Goal: Information Seeking & Learning: Find contact information

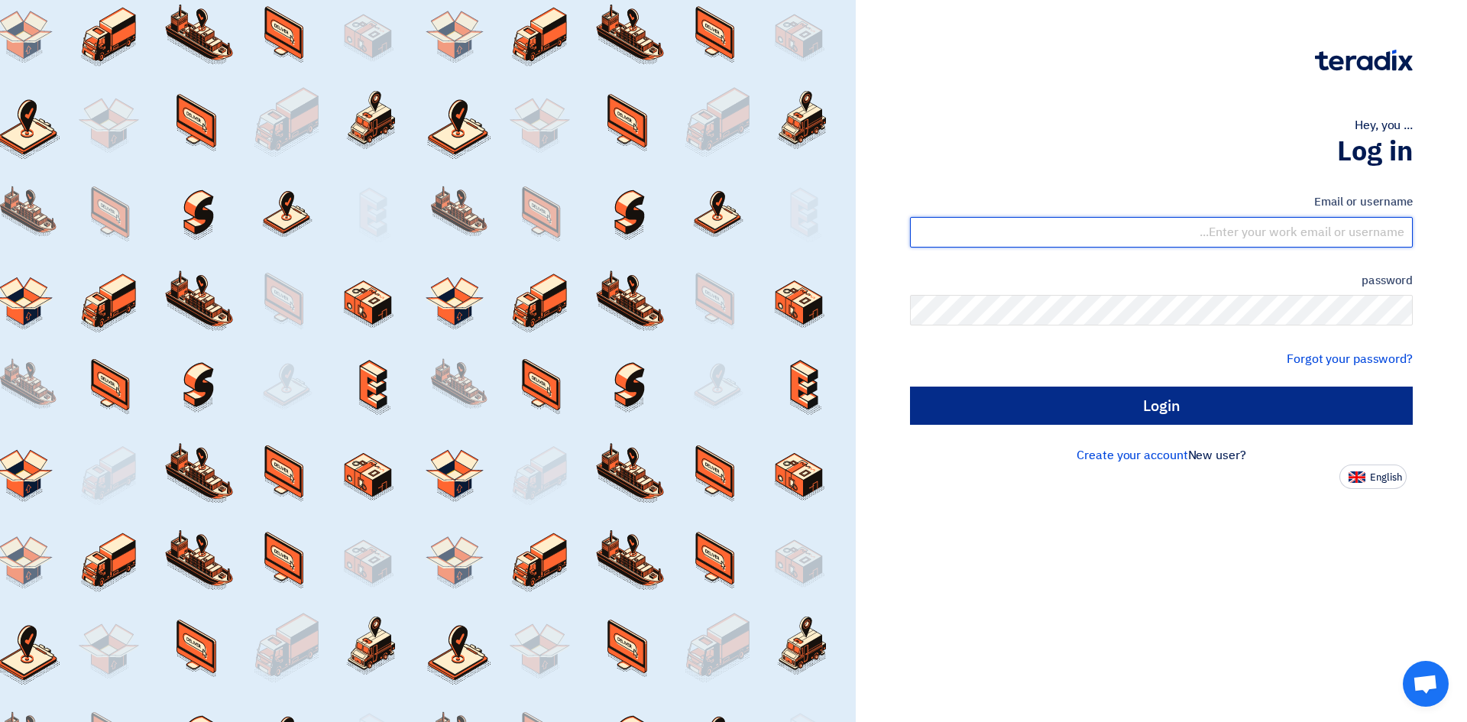
type input "dowel.sanchez@cenomi.com"
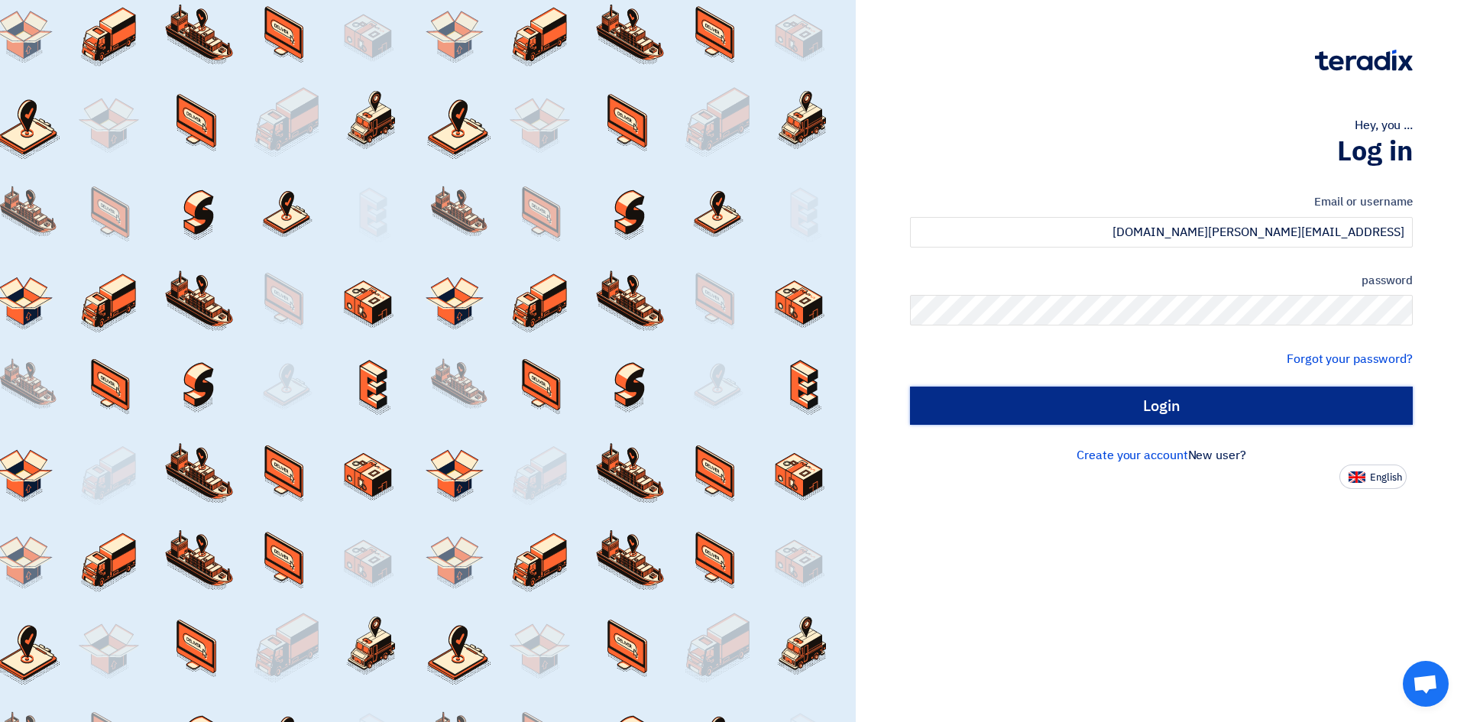
click at [1167, 397] on input "Login" at bounding box center [1161, 406] width 503 height 38
type input "Sign in"
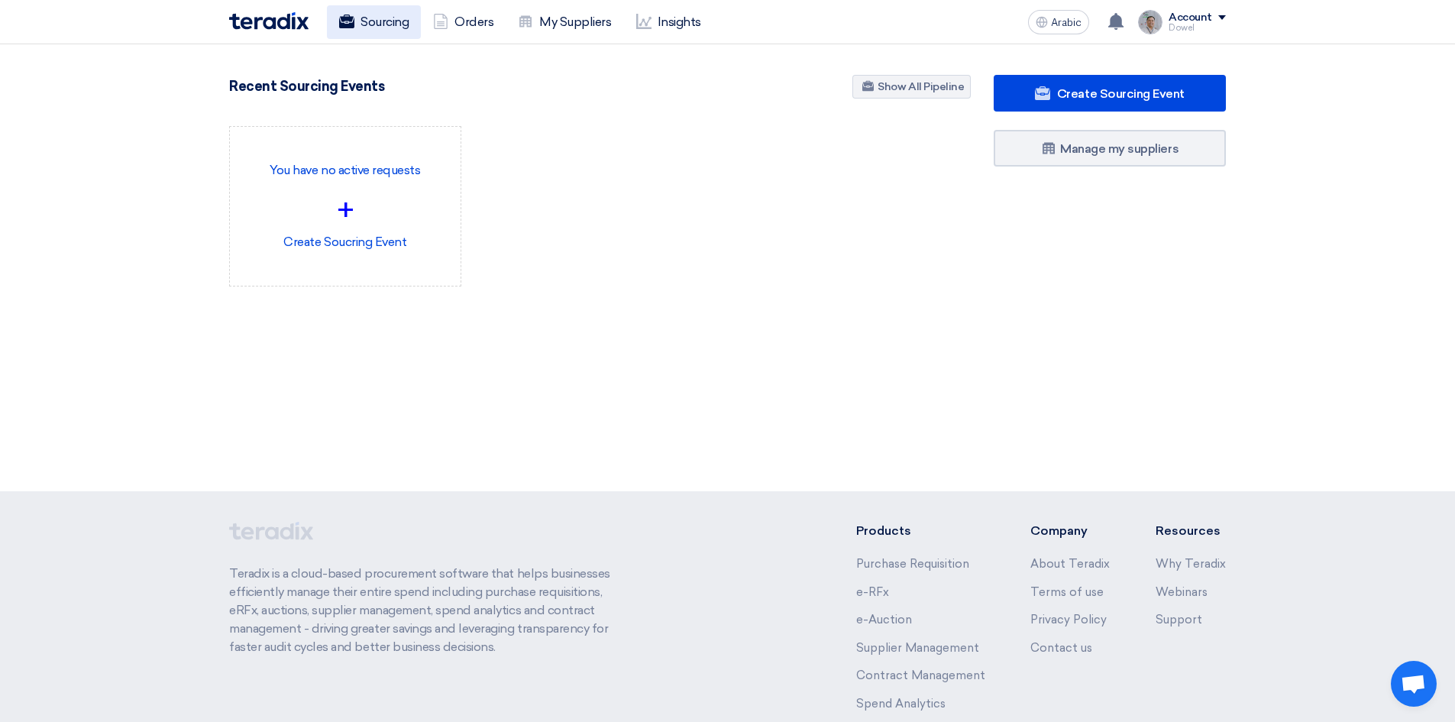
click at [384, 27] on font "Sourcing" at bounding box center [385, 22] width 48 height 15
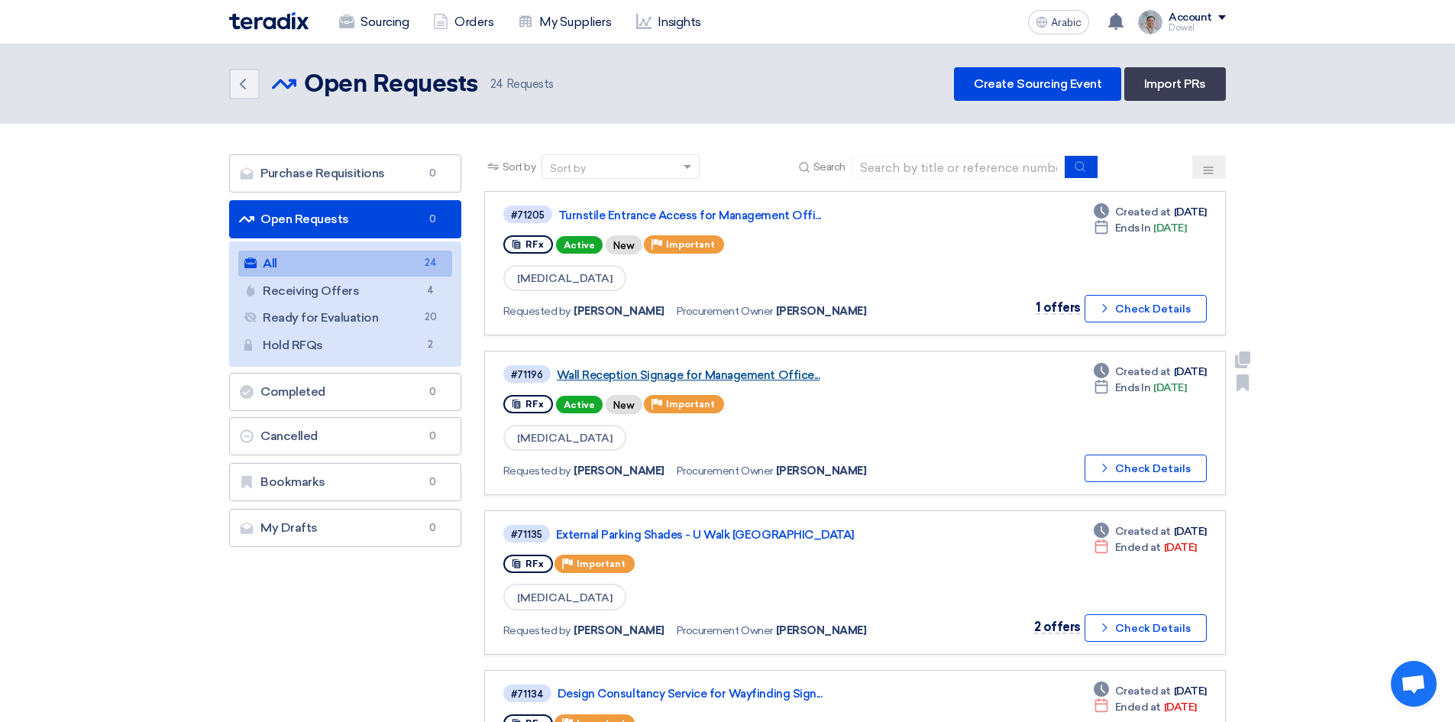
click at [645, 373] on font "Wall Reception Signage for Management Office..." at bounding box center [688, 375] width 263 height 14
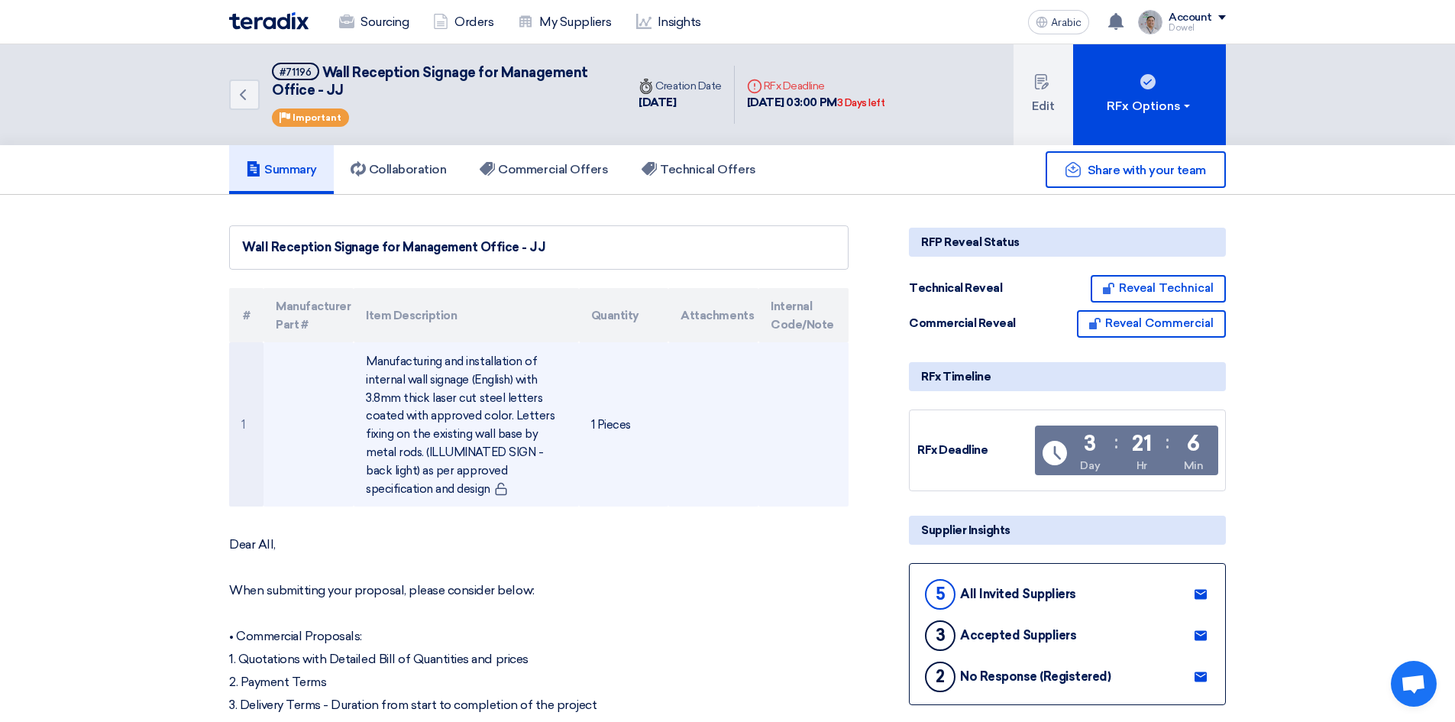
drag, startPoint x: 368, startPoint y: 361, endPoint x: 451, endPoint y: 489, distance: 152.0
click at [451, 489] on td "Manufacturing and installation of internal wall signage (English) with 3.8mm th…" at bounding box center [466, 424] width 225 height 164
copy font "Manufacturing and installation of internal wall signage (English) with 3.8mm th…"
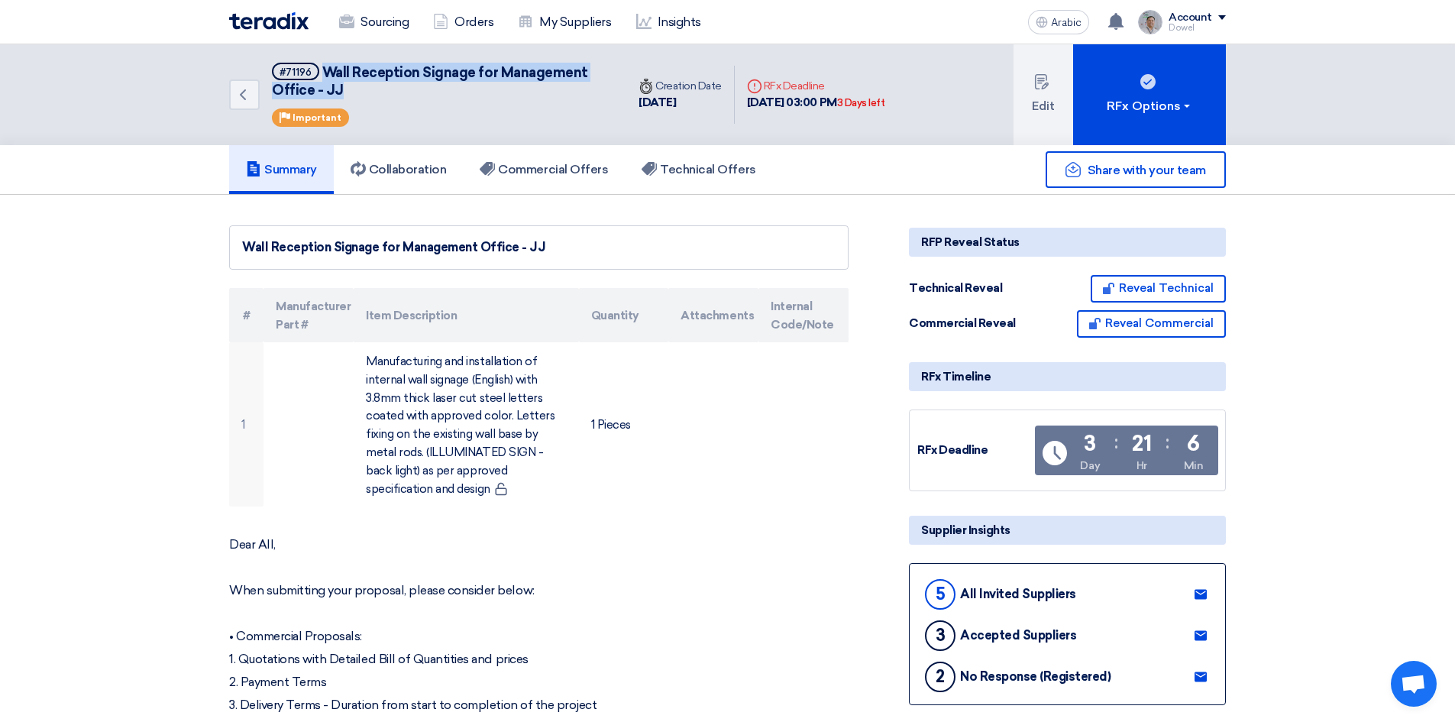
drag, startPoint x: 327, startPoint y: 70, endPoint x: 346, endPoint y: 92, distance: 29.3
click at [346, 92] on h5 "#71196 Wall Reception Signage for Management Office - JJ" at bounding box center [440, 81] width 336 height 37
copy font "Wall Reception Signage for Management Office - JJ"
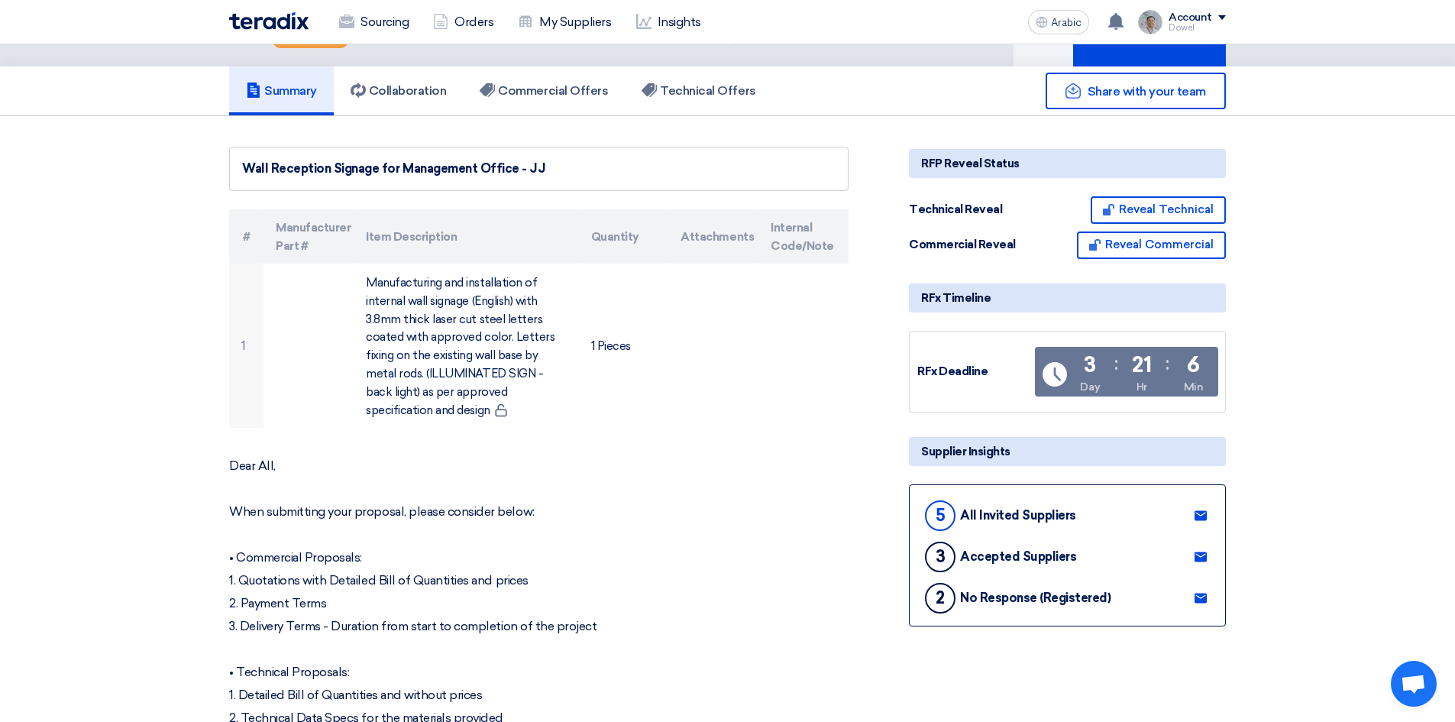
scroll to position [306, 0]
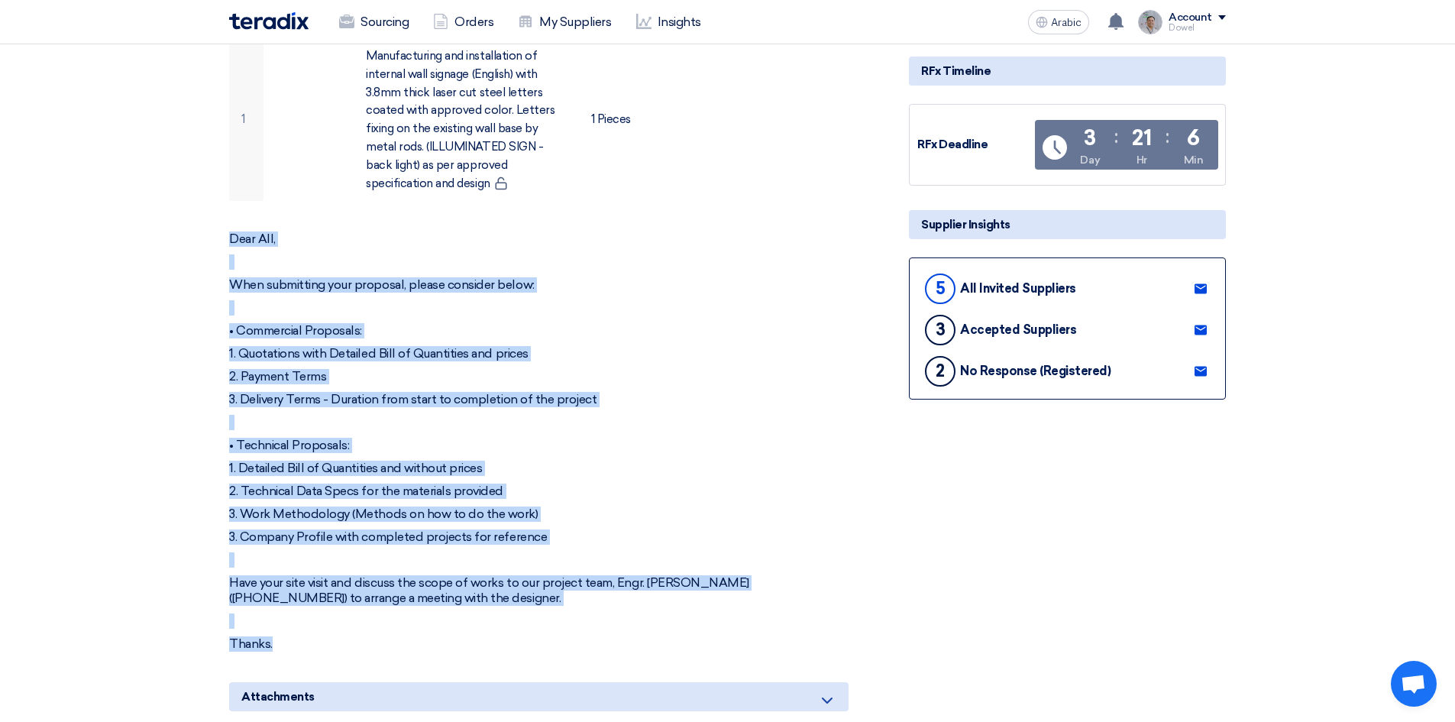
drag, startPoint x: 229, startPoint y: 237, endPoint x: 398, endPoint y: 637, distance: 434.5
click at [398, 637] on div "Dear All, When submitting your proposal, please consider below: • Commercial Pr…" at bounding box center [539, 442] width 620 height 420
copy div "Dear All, When submitting your proposal, please consider below: • Commercial Pr…"
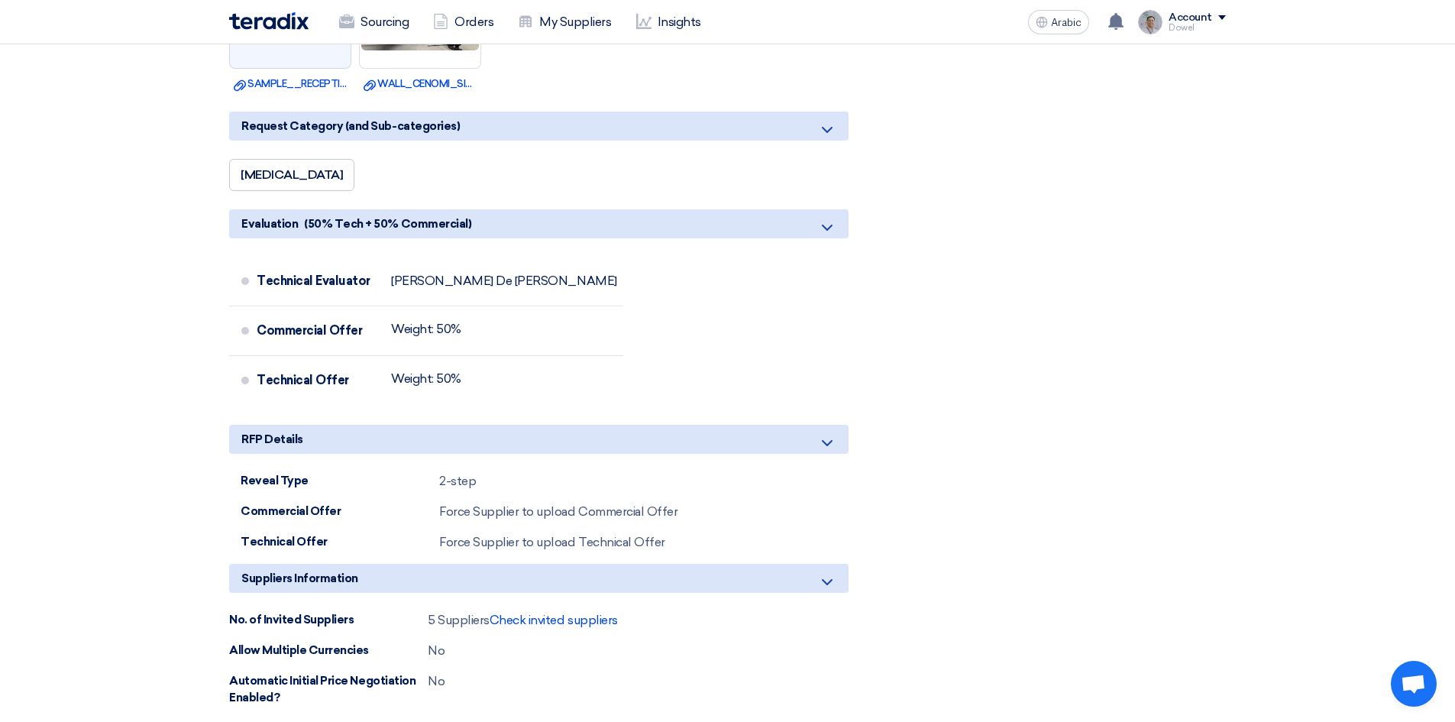
scroll to position [1222, 0]
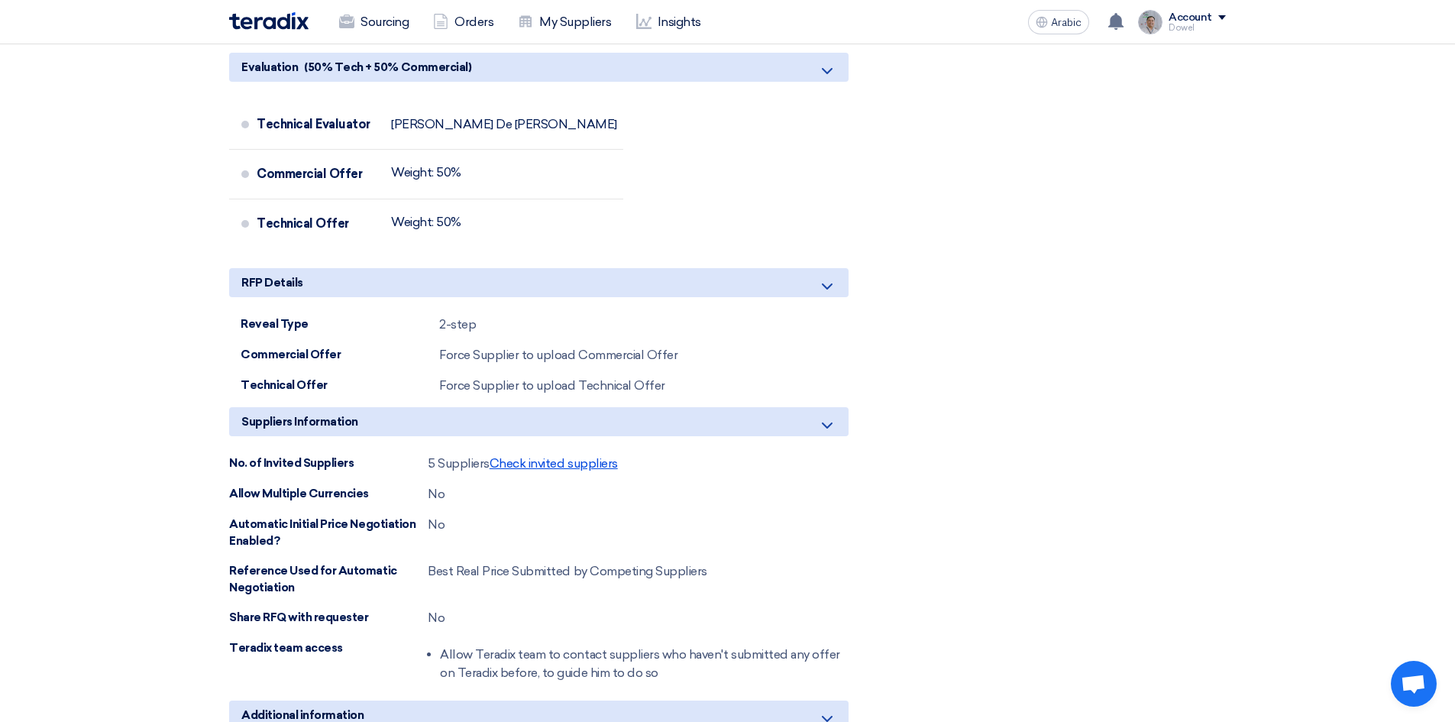
click at [535, 462] on font "Check invited suppliers" at bounding box center [554, 463] width 128 height 15
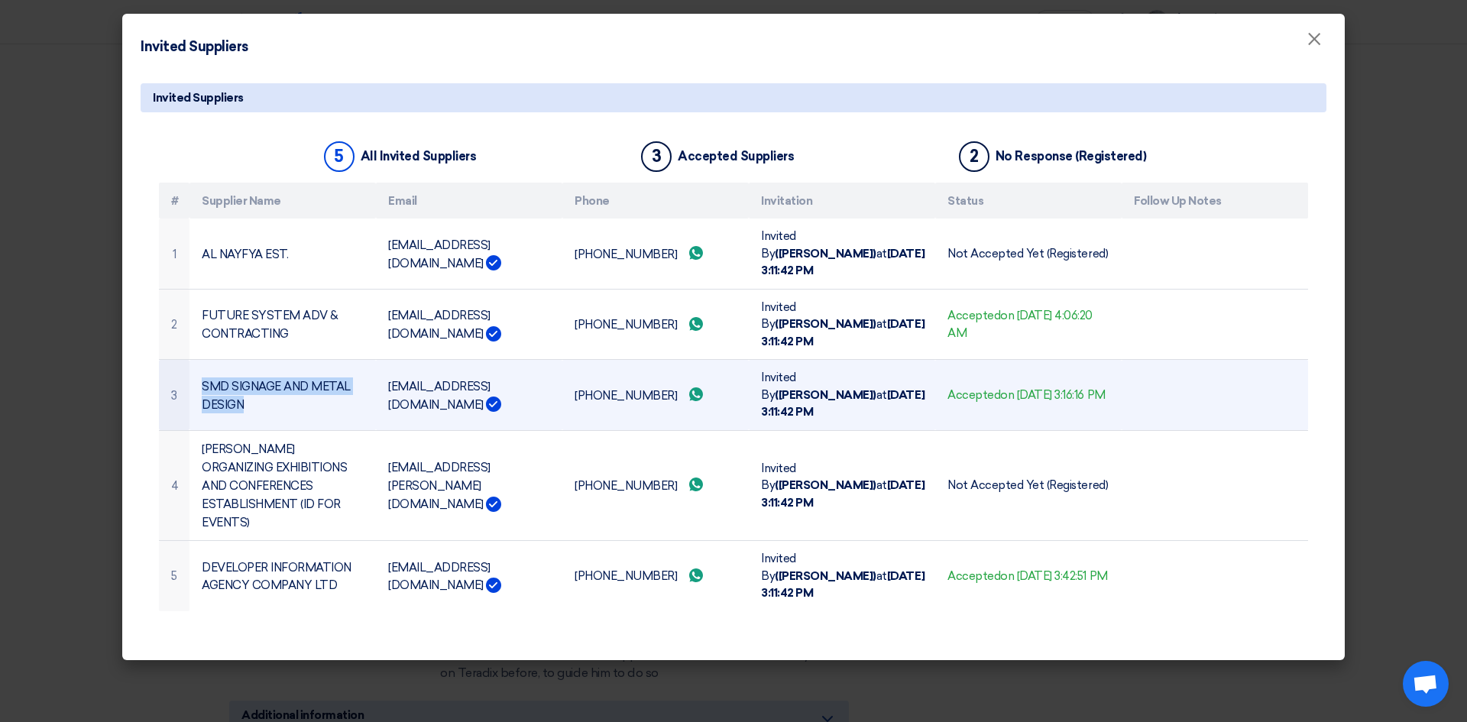
drag, startPoint x: 202, startPoint y: 348, endPoint x: 244, endPoint y: 361, distance: 44.7
click at [244, 361] on td "SMD SIGNAGE AND METAL DESIGN" at bounding box center [282, 395] width 186 height 71
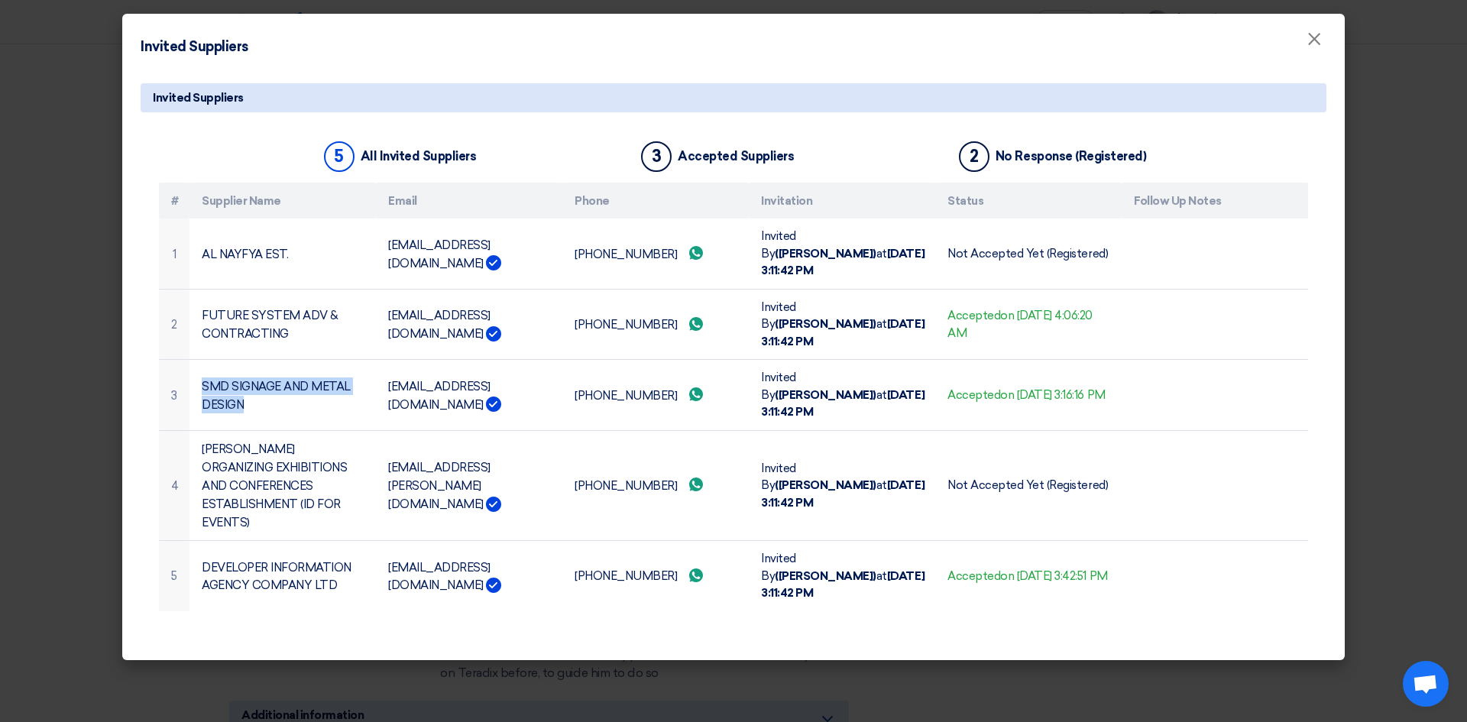
copy font "SMD SIGNAGE AND METAL DESIGN"
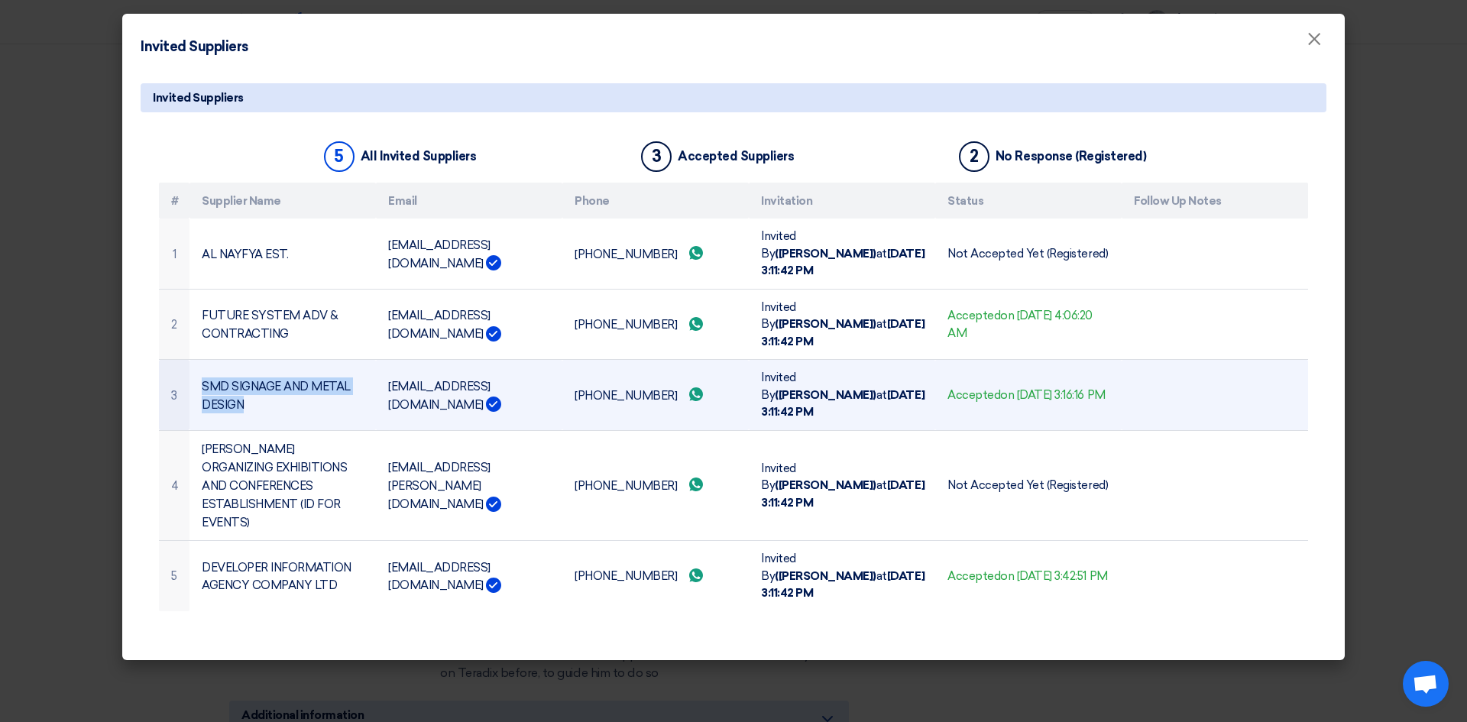
drag, startPoint x: 384, startPoint y: 357, endPoint x: 497, endPoint y: 355, distance: 112.3
click at [497, 360] on td "a.refaii@smduae.com" at bounding box center [469, 395] width 186 height 71
copy font "a.refaii@smduae.com"
drag, startPoint x: 571, startPoint y: 356, endPoint x: 655, endPoint y: 351, distance: 84.2
click at [655, 360] on td "+966580671777 Send whatsApp message" at bounding box center [655, 395] width 186 height 71
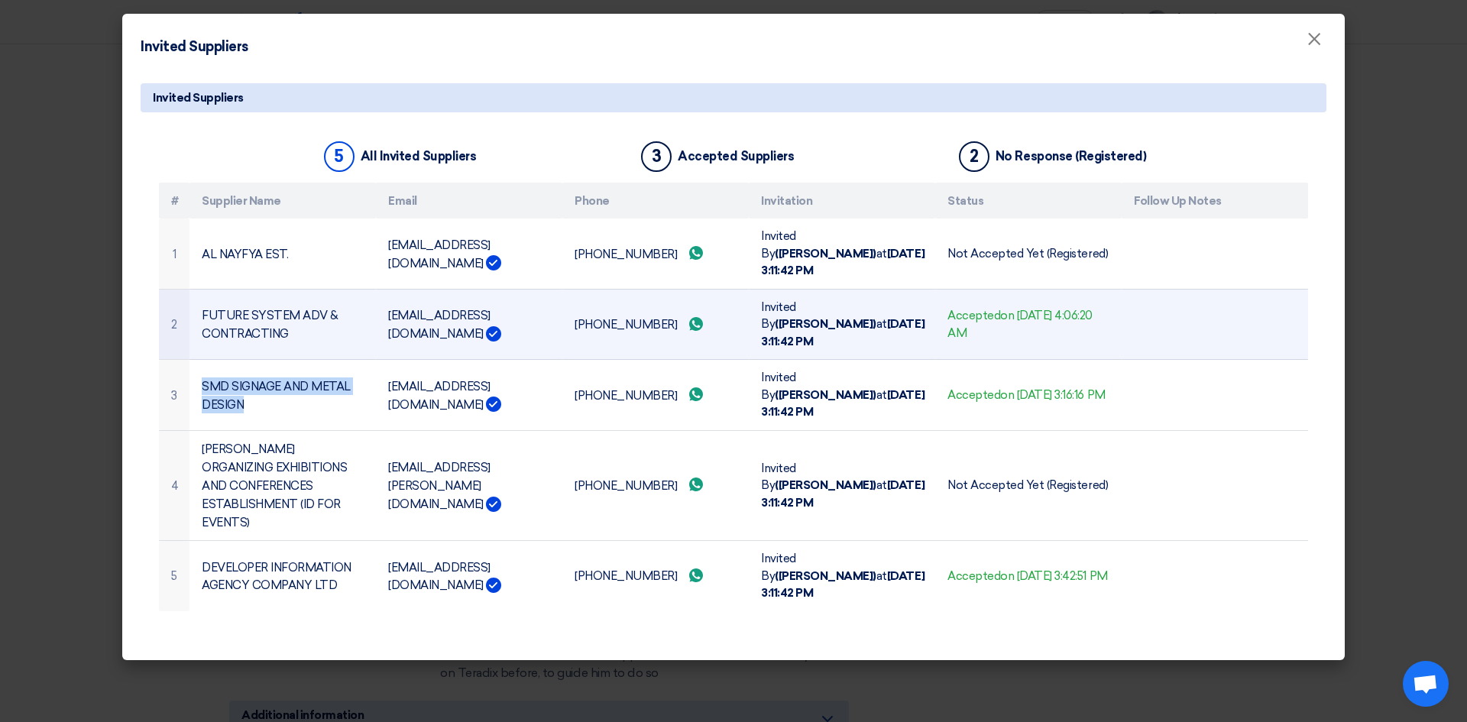
copy font "+966580671777"
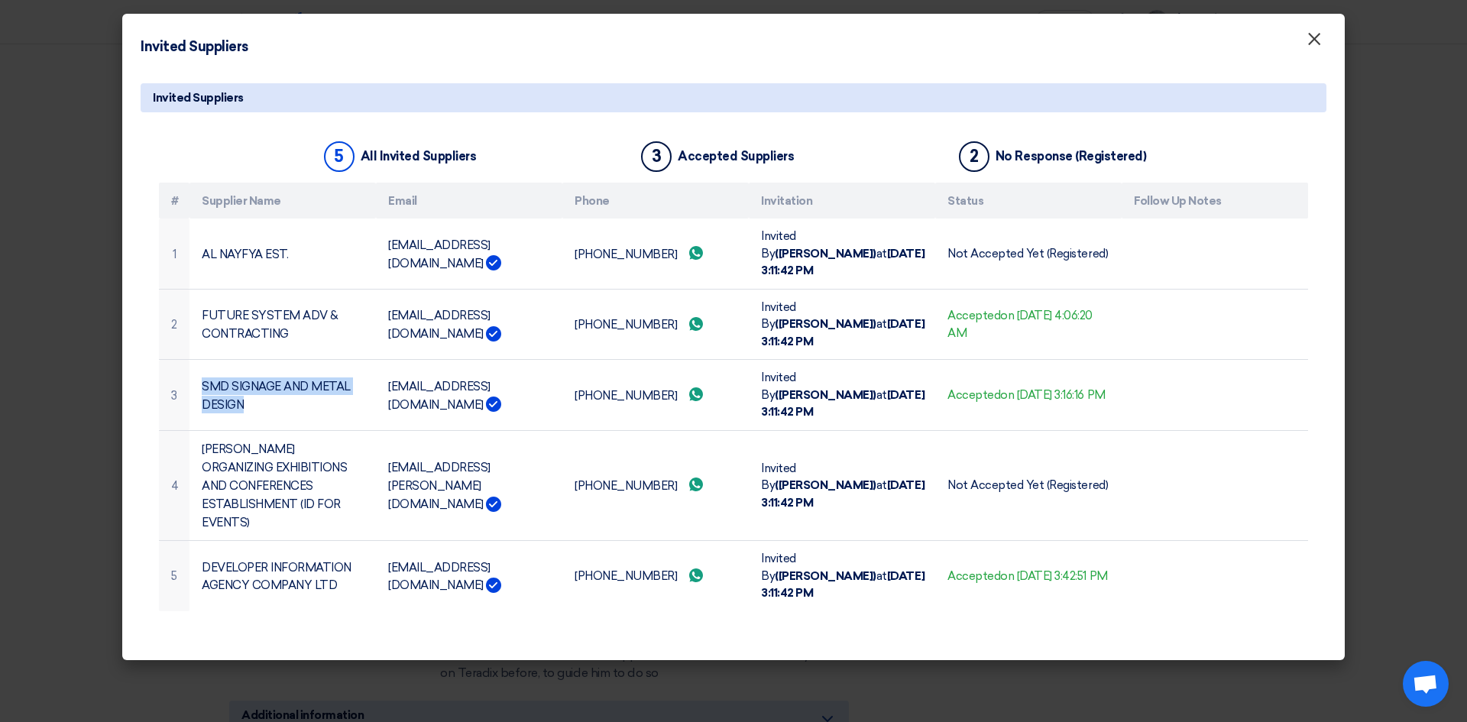
click at [1314, 37] on font "×" at bounding box center [1314, 43] width 15 height 31
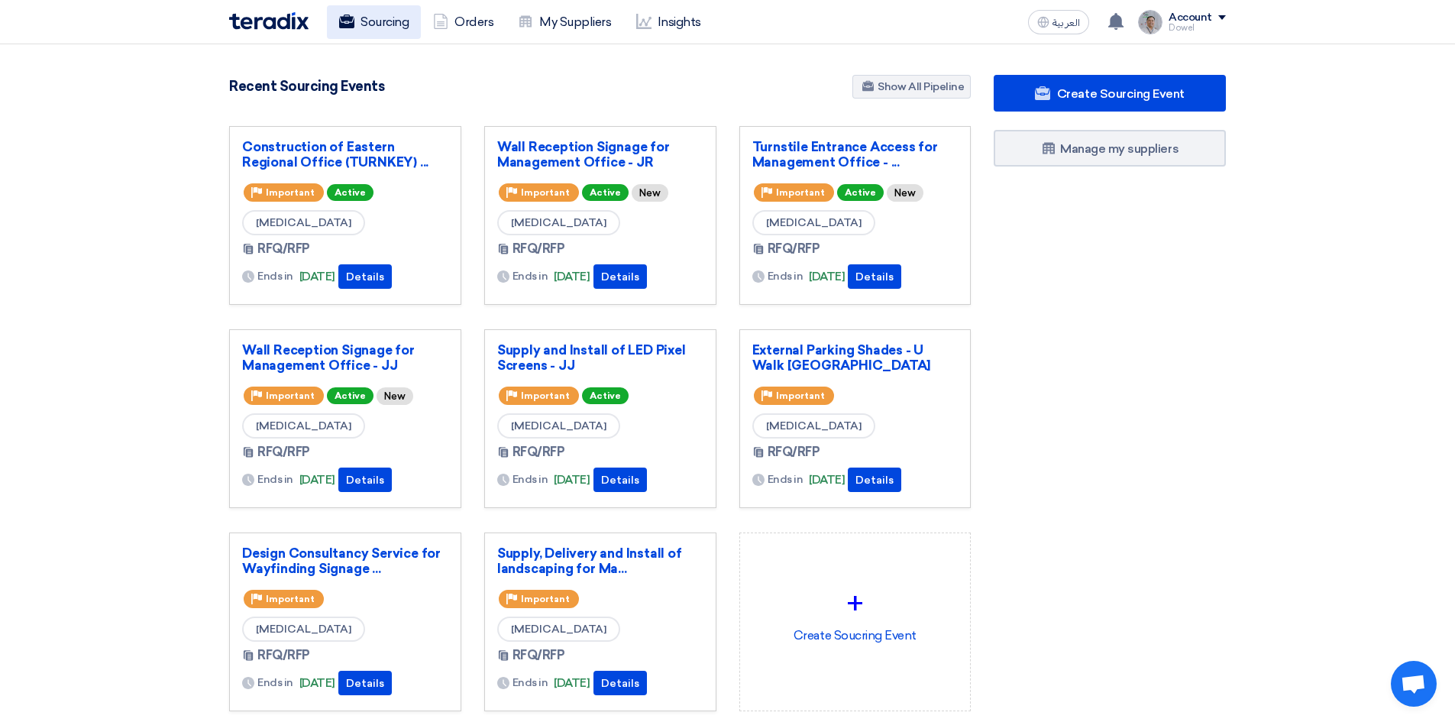
click at [387, 30] on link "Sourcing" at bounding box center [374, 22] width 94 height 34
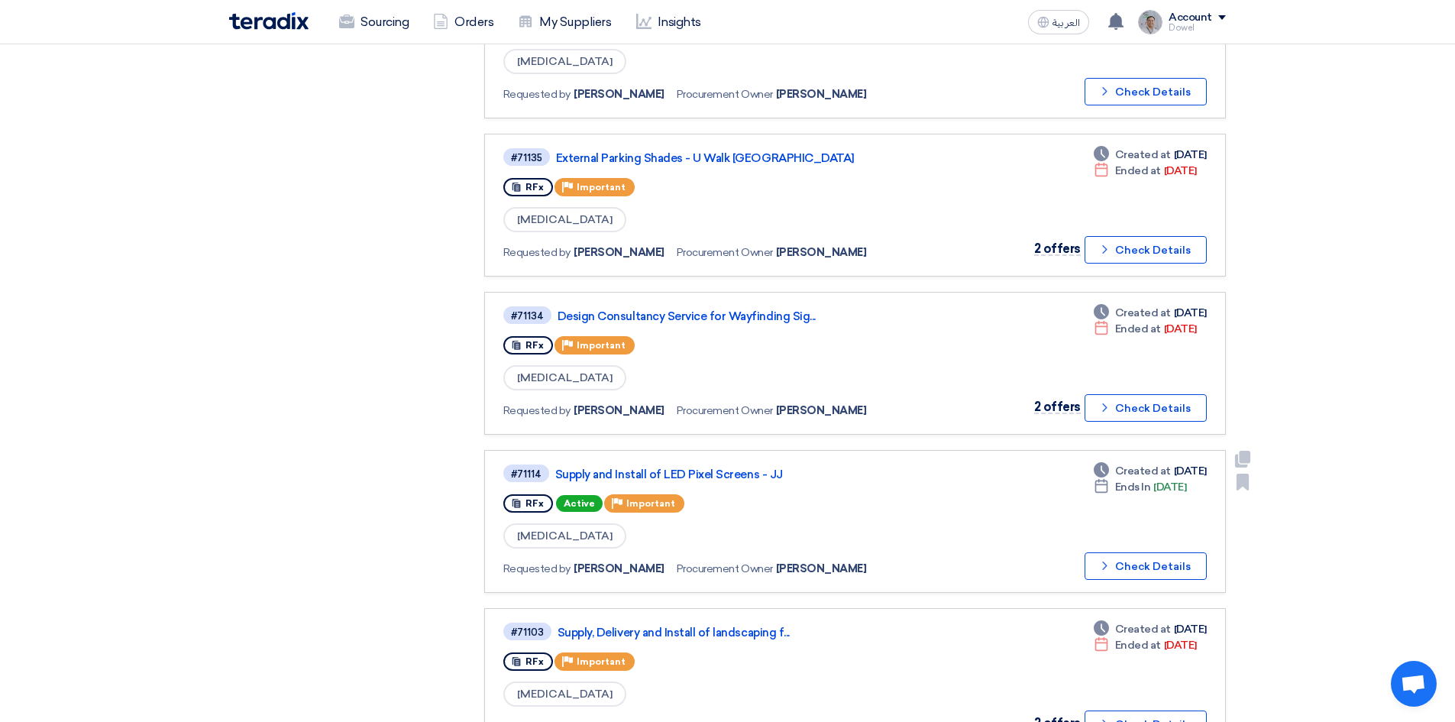
scroll to position [688, 0]
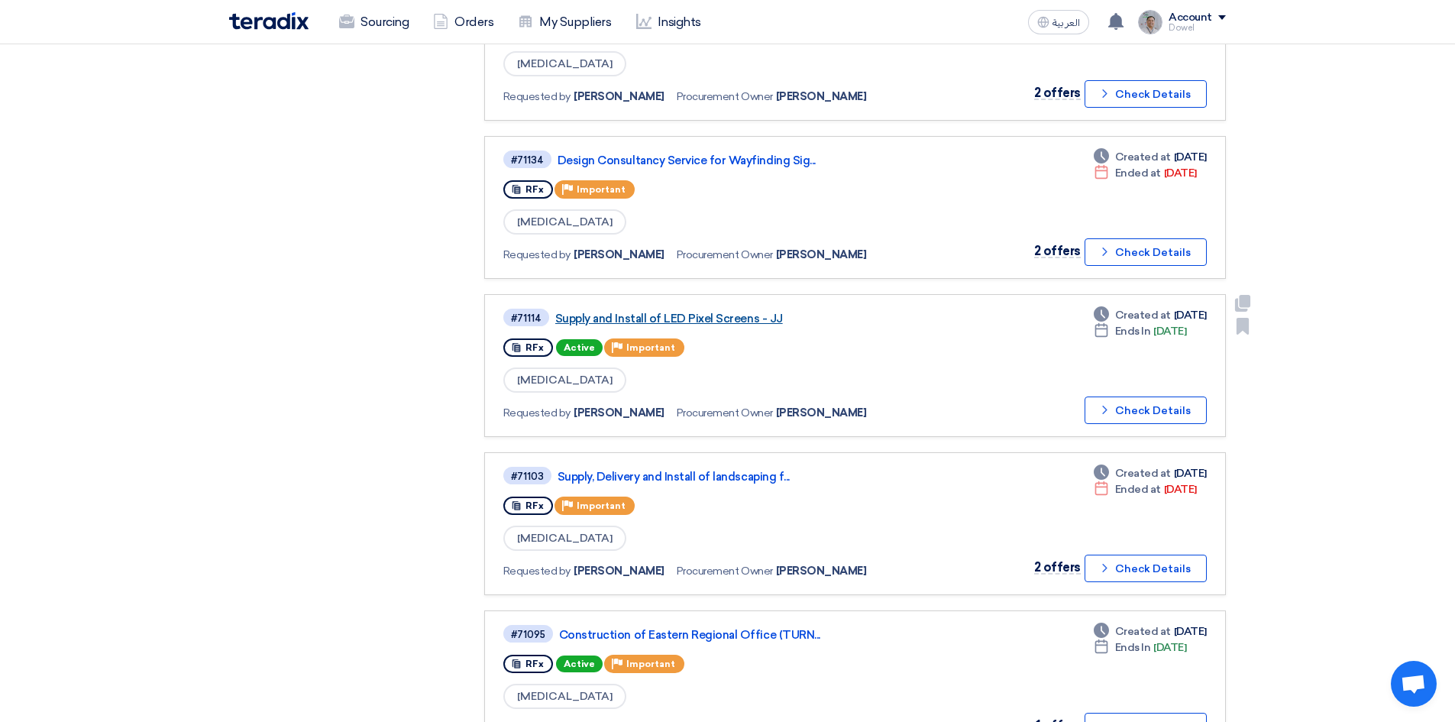
click at [707, 315] on link "Supply and Install of LED Pixel Screens - JJ" at bounding box center [746, 319] width 382 height 14
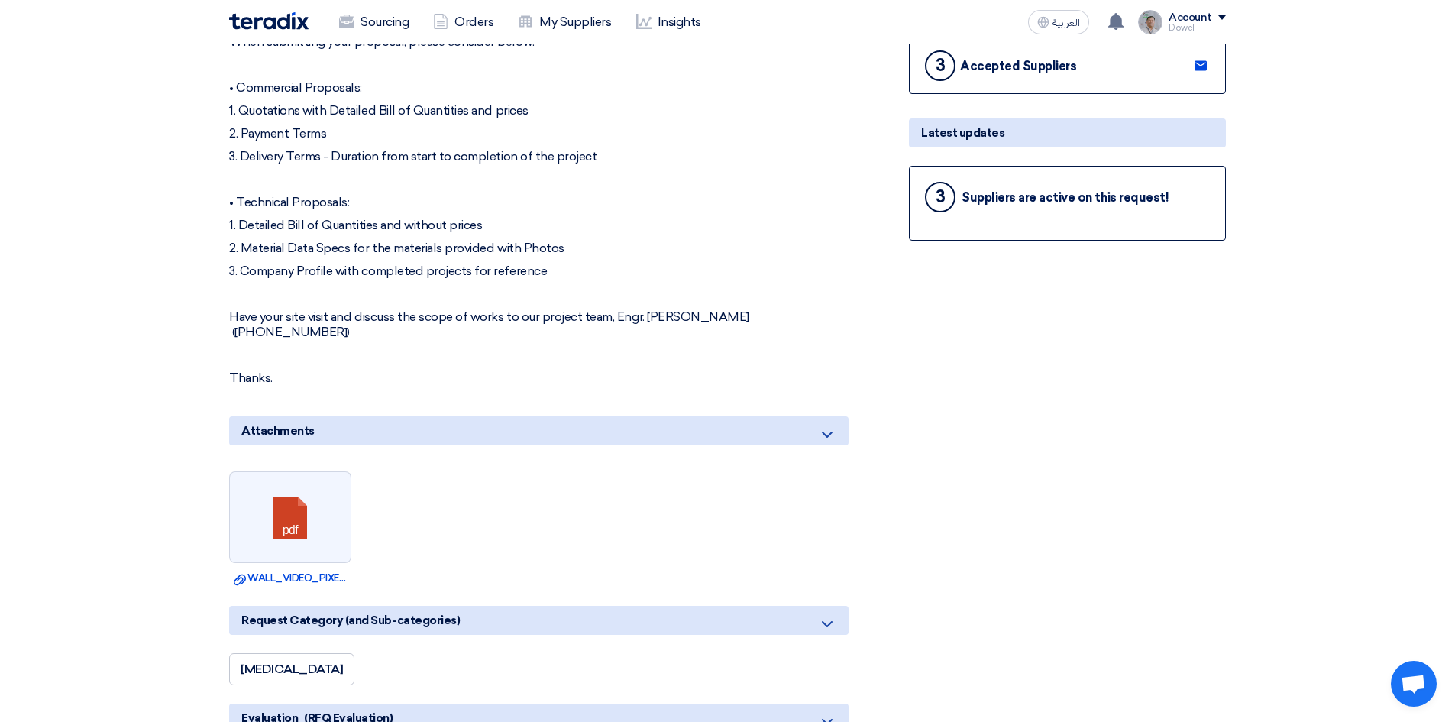
scroll to position [535, 0]
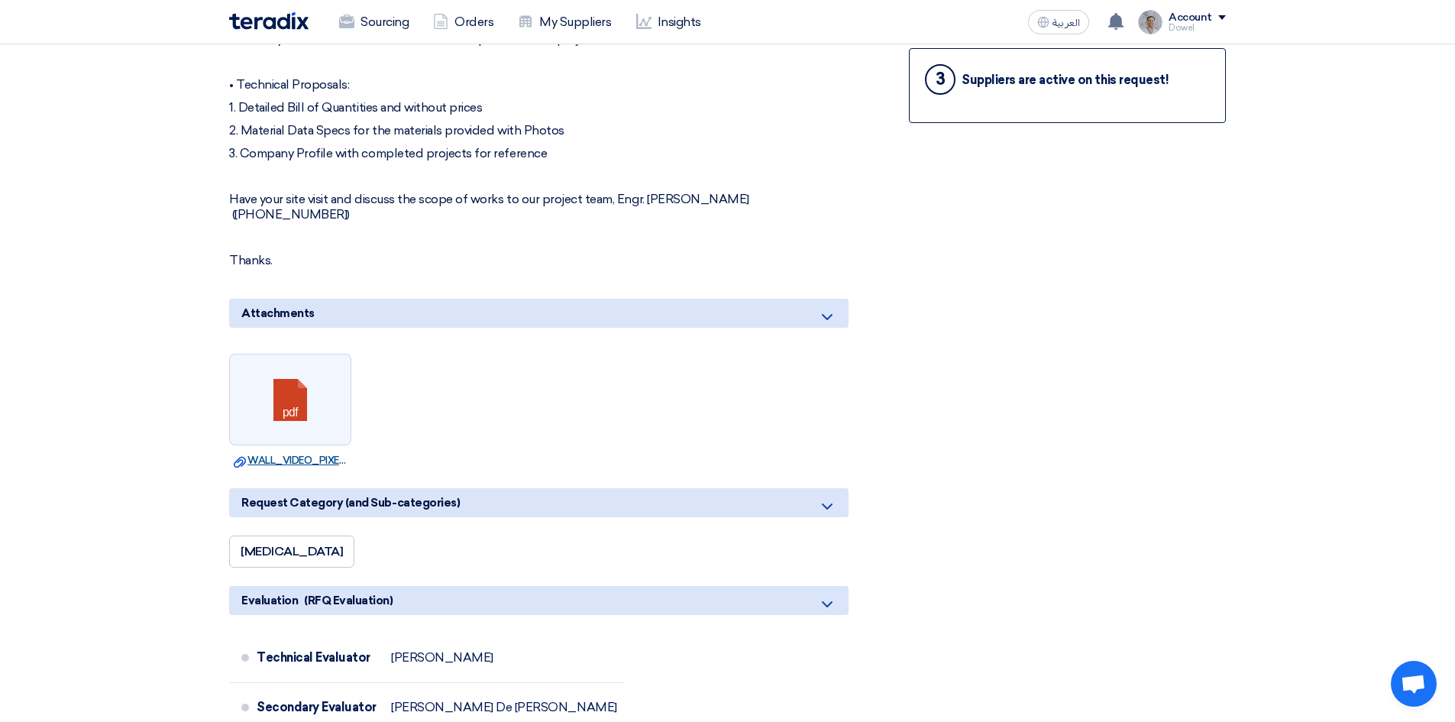
click at [299, 453] on link "Download file WALL_VIDEO_PIXEL_SCREENS_SKETCH.pdf" at bounding box center [290, 460] width 113 height 15
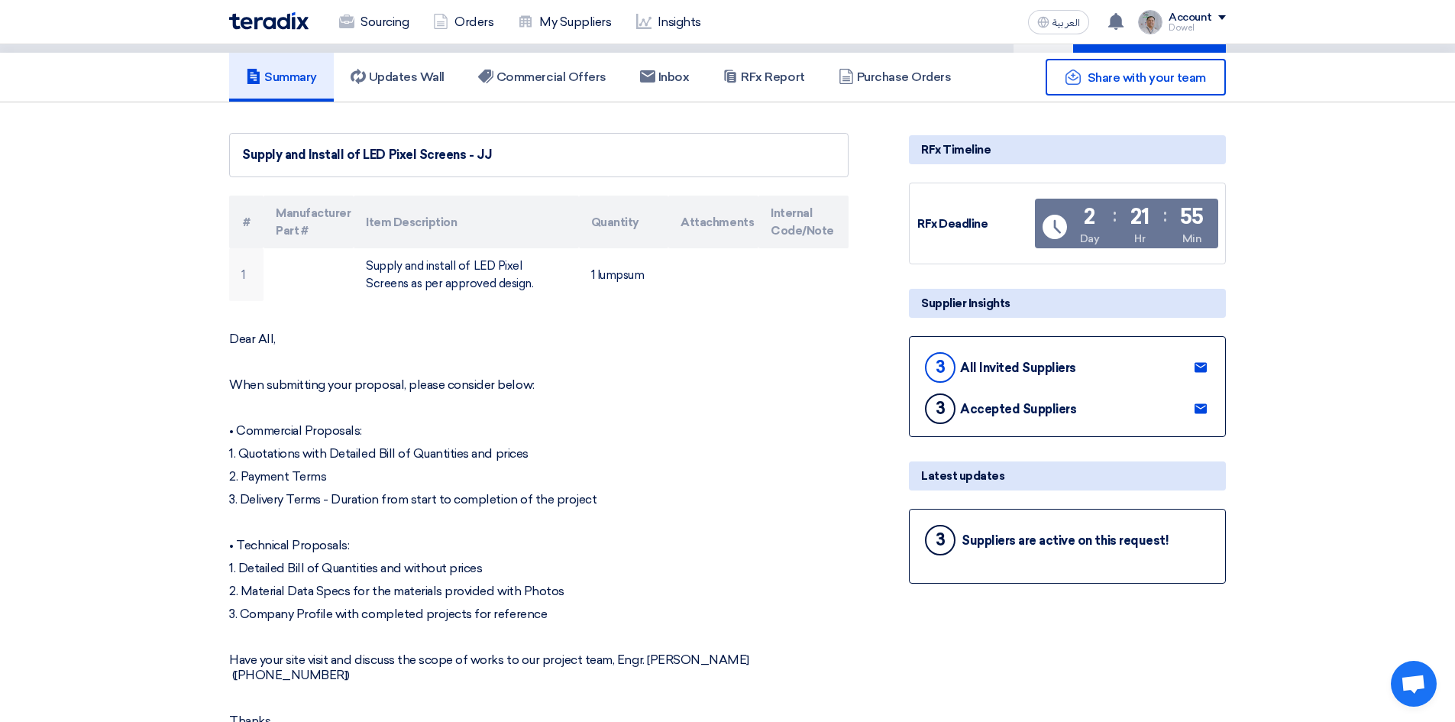
scroll to position [0, 0]
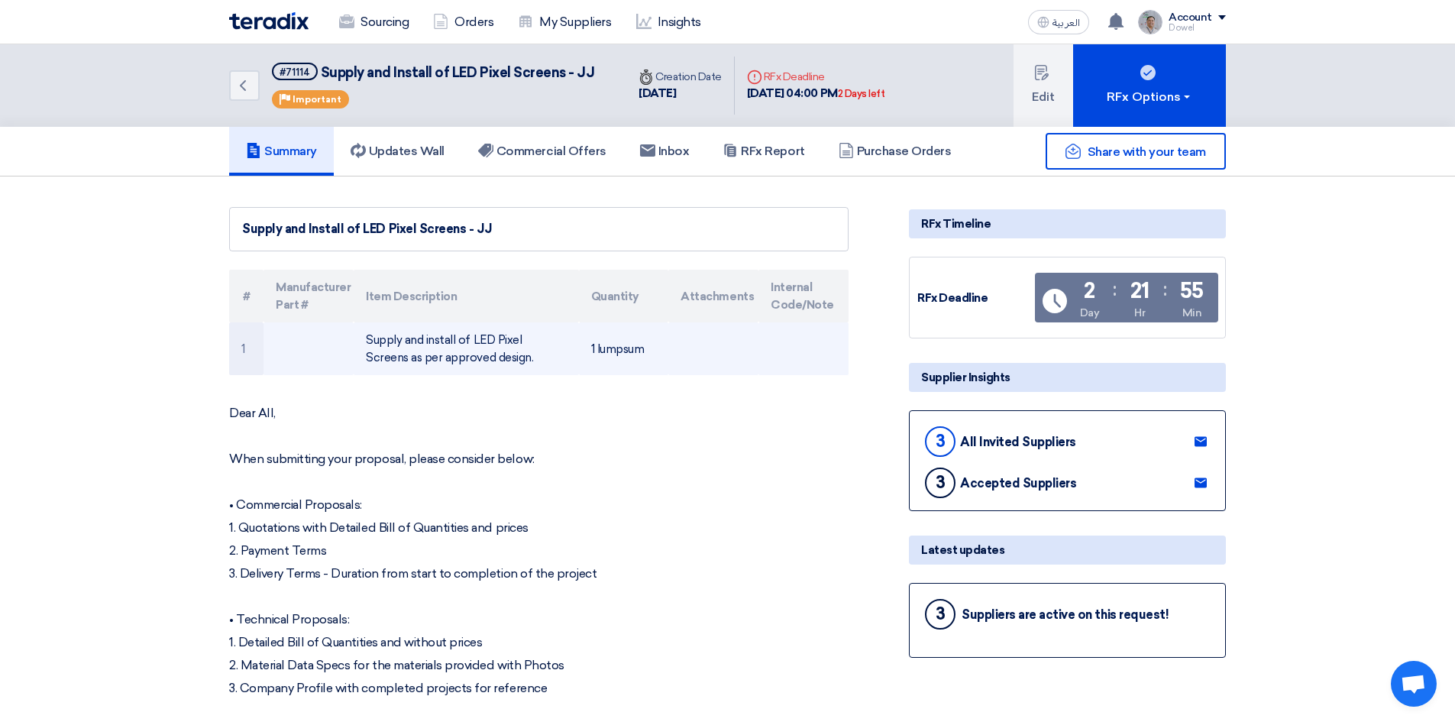
drag, startPoint x: 366, startPoint y: 341, endPoint x: 494, endPoint y: 358, distance: 129.5
click at [494, 358] on td "Supply and install of LED Pixel Screens as per approved design." at bounding box center [466, 348] width 225 height 53
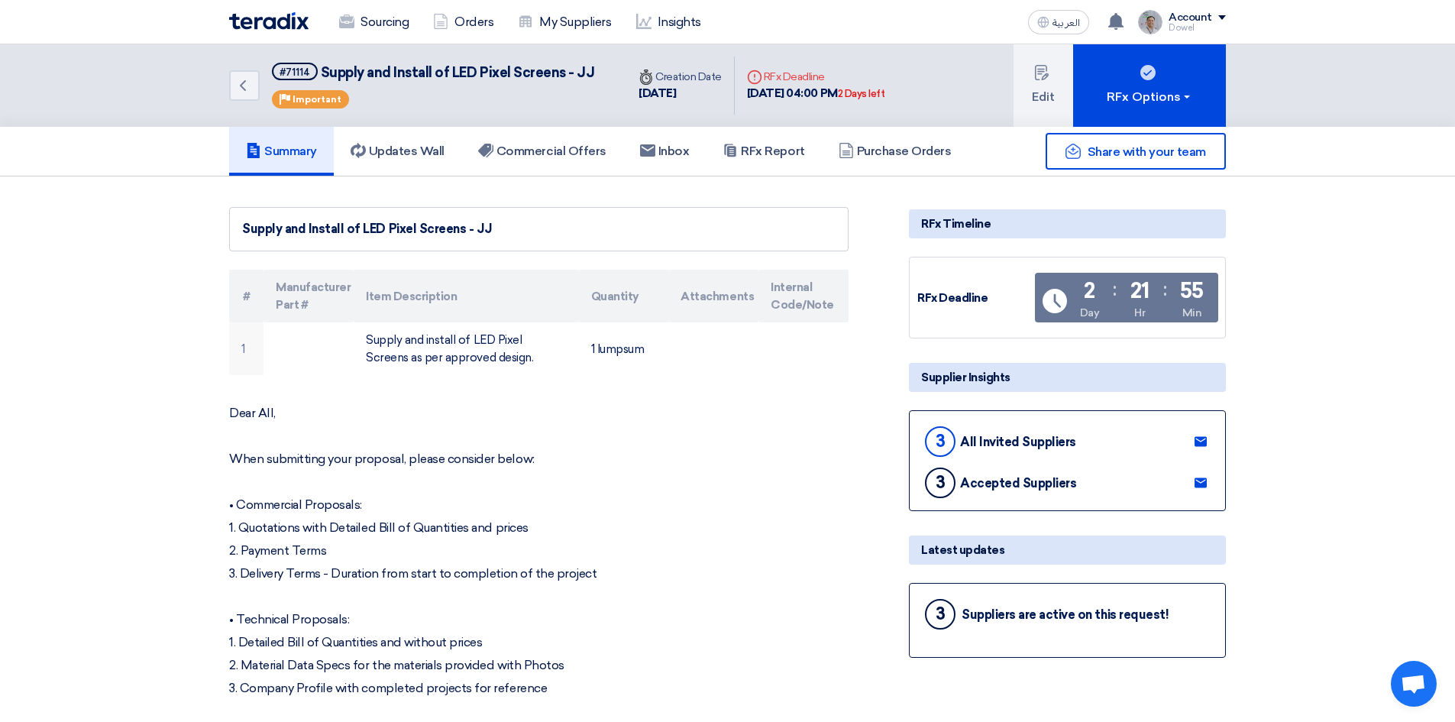
copy td "Supply and install of LED Pixel Screens as per approved design."
drag, startPoint x: 497, startPoint y: 229, endPoint x: 203, endPoint y: 250, distance: 294.1
copy div "Supply and Install of LED Pixel Screens - JJ"
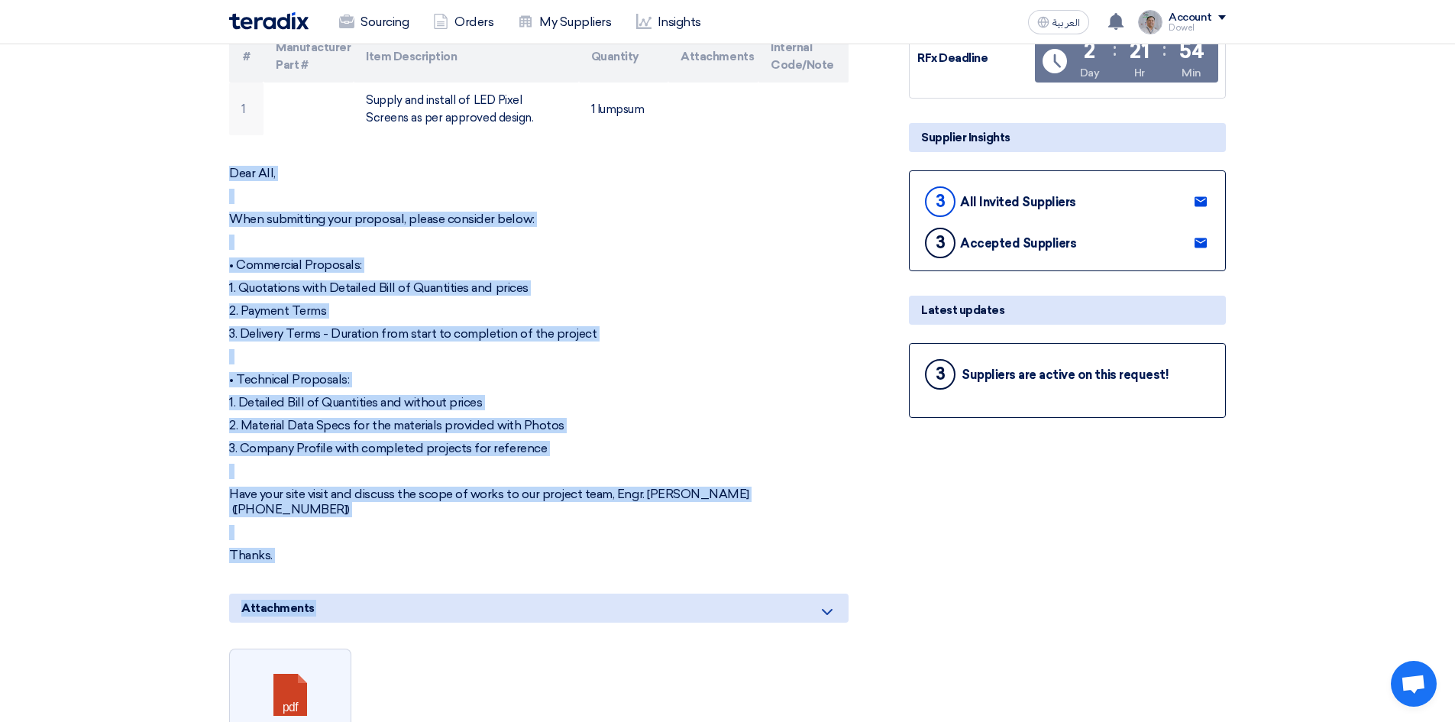
scroll to position [275, 0]
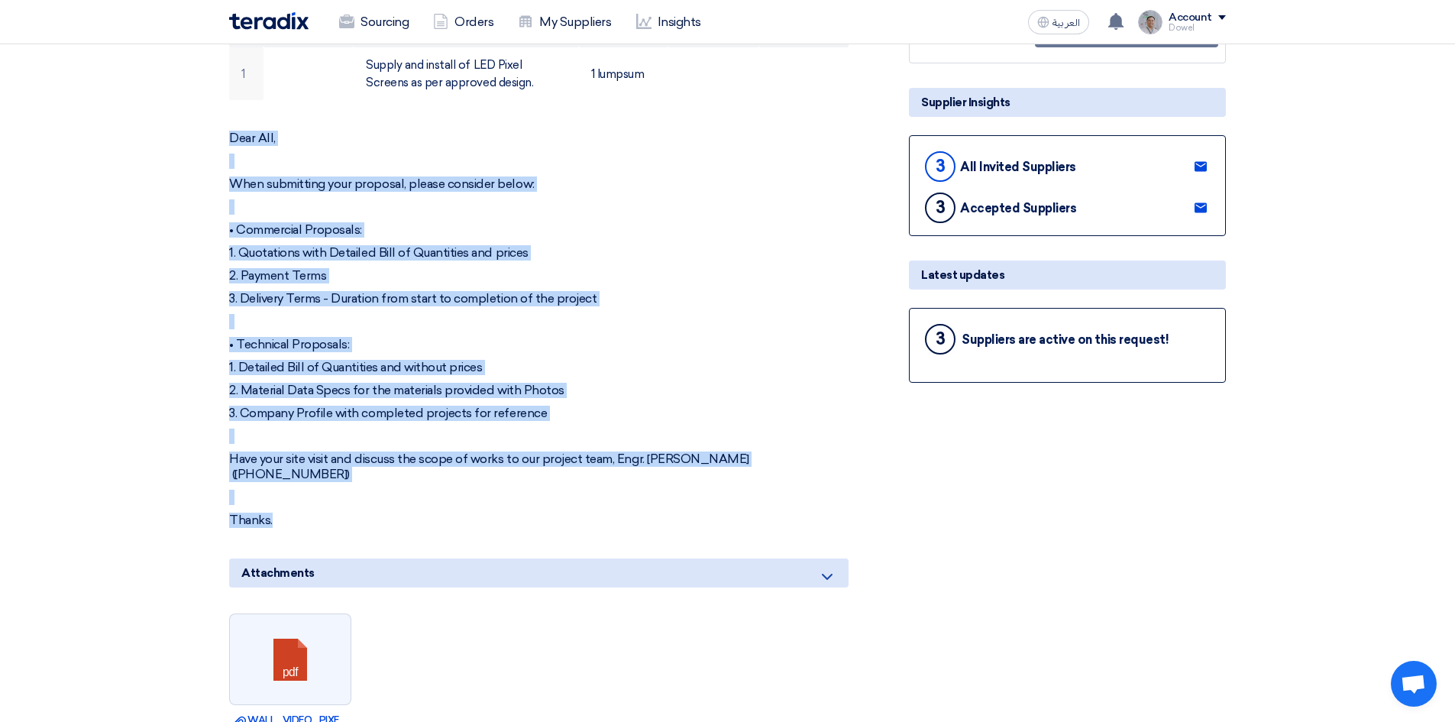
drag, startPoint x: 230, startPoint y: 406, endPoint x: 365, endPoint y: 499, distance: 163.8
click at [365, 499] on div "Dear All, When submitting your proposal, please consider below: • Commercial Pr…" at bounding box center [539, 329] width 620 height 397
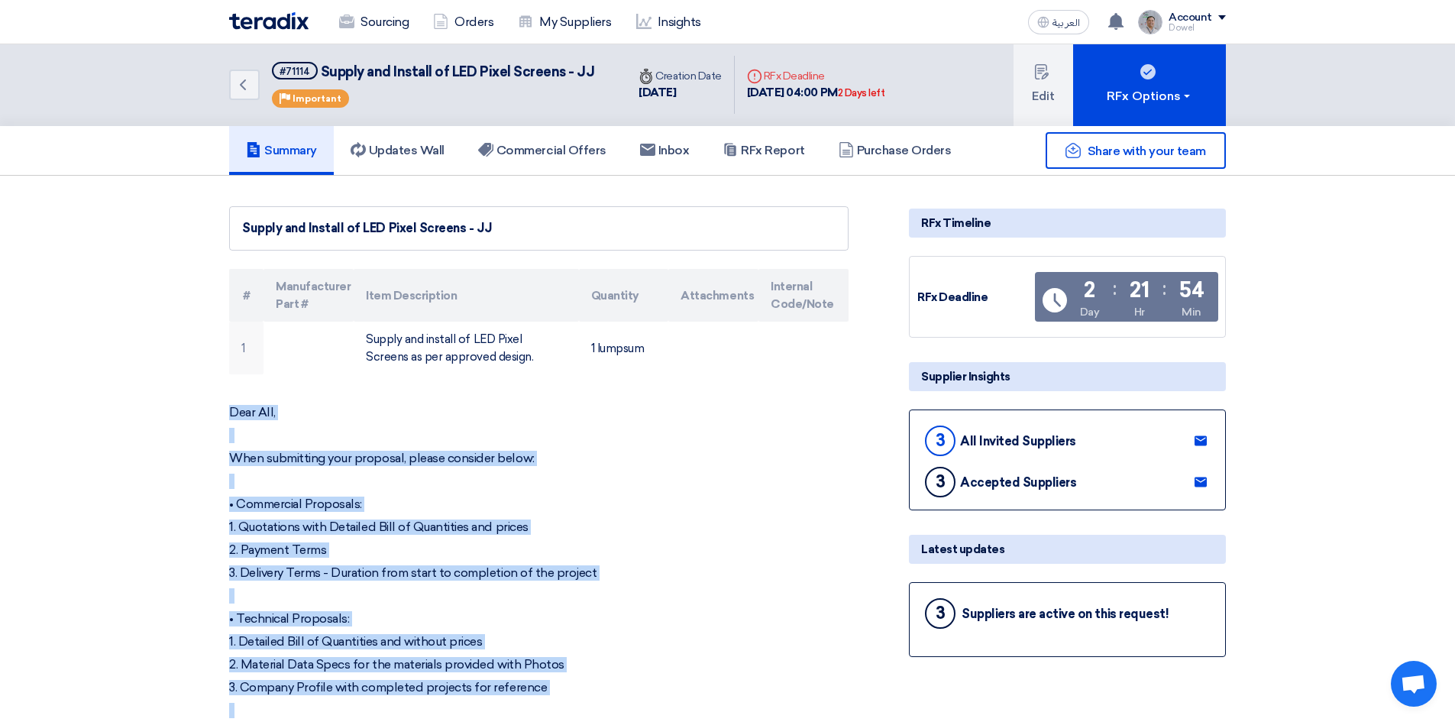
scroll to position [0, 0]
copy div "Dear All, When submitting your proposal, please consider below: • Commercial Pr…"
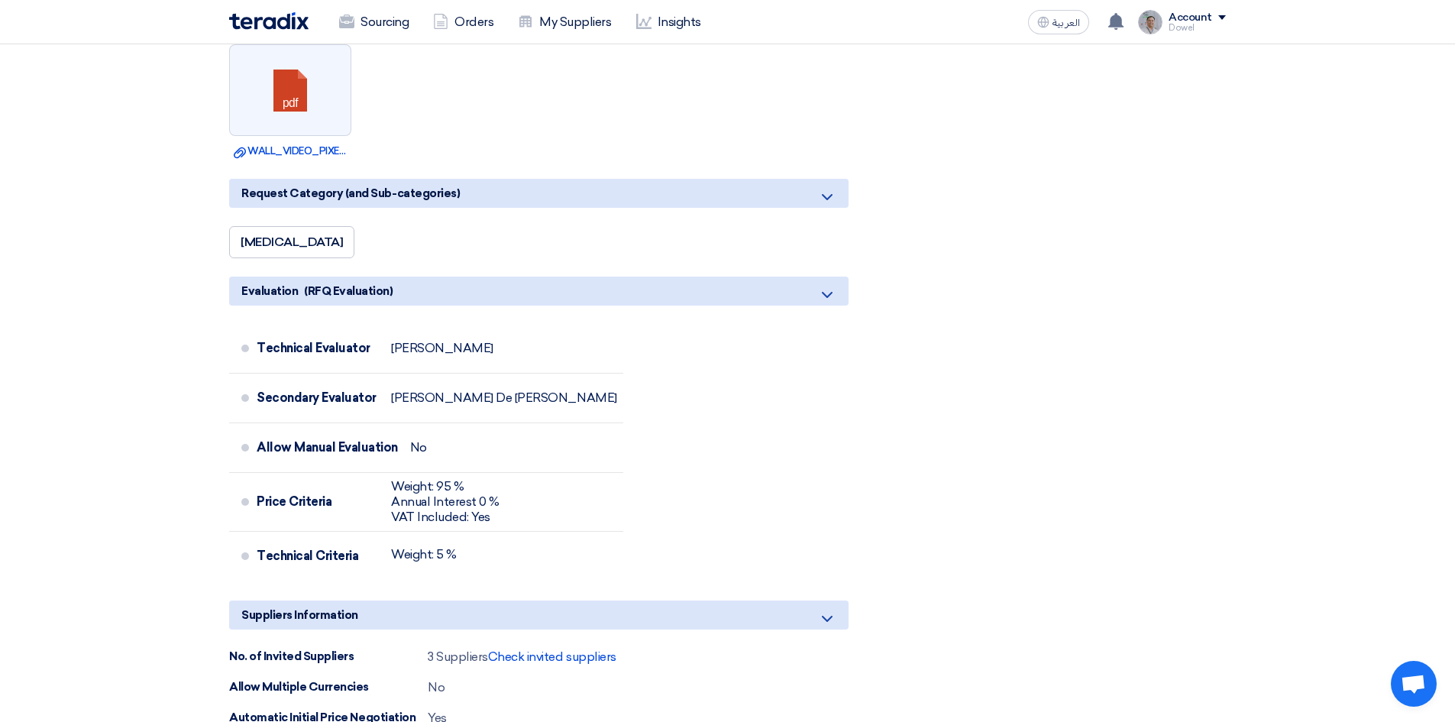
scroll to position [993, 0]
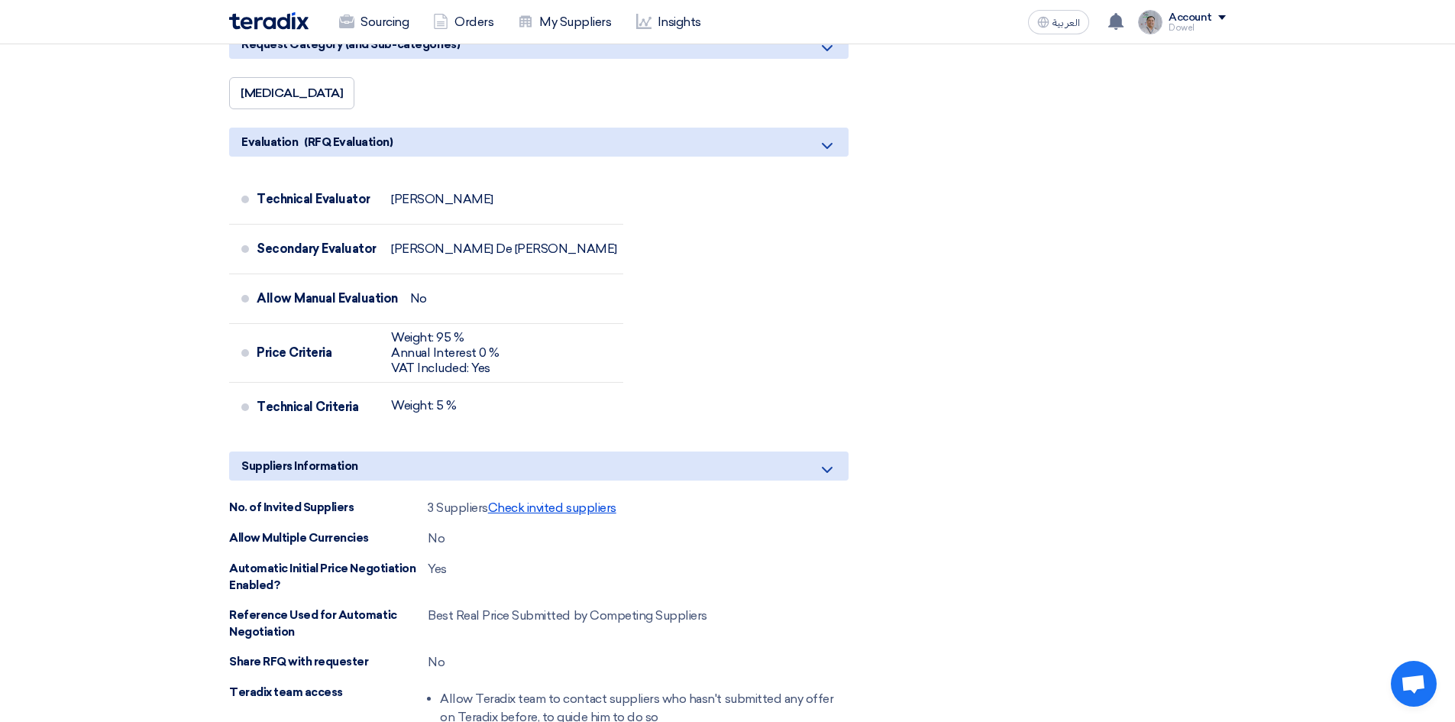
click at [540, 500] on span "Check invited suppliers" at bounding box center [552, 507] width 128 height 15
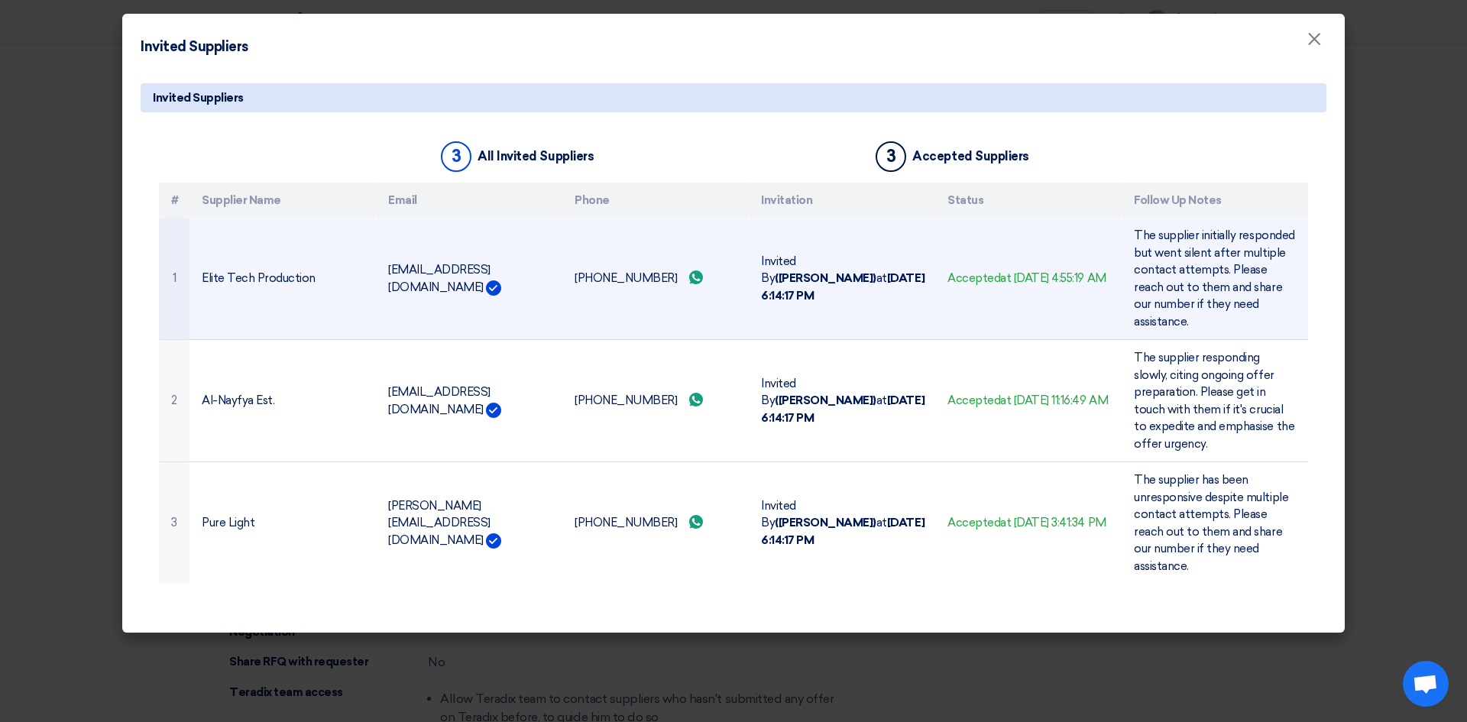
drag, startPoint x: 316, startPoint y: 270, endPoint x: 184, endPoint y: 274, distance: 132.2
click at [184, 274] on tr "1 Elite Tech Production [EMAIL_ADDRESS][DOMAIN_NAME] [PHONE_NUMBER] Send whatsA…" at bounding box center [733, 279] width 1149 height 122
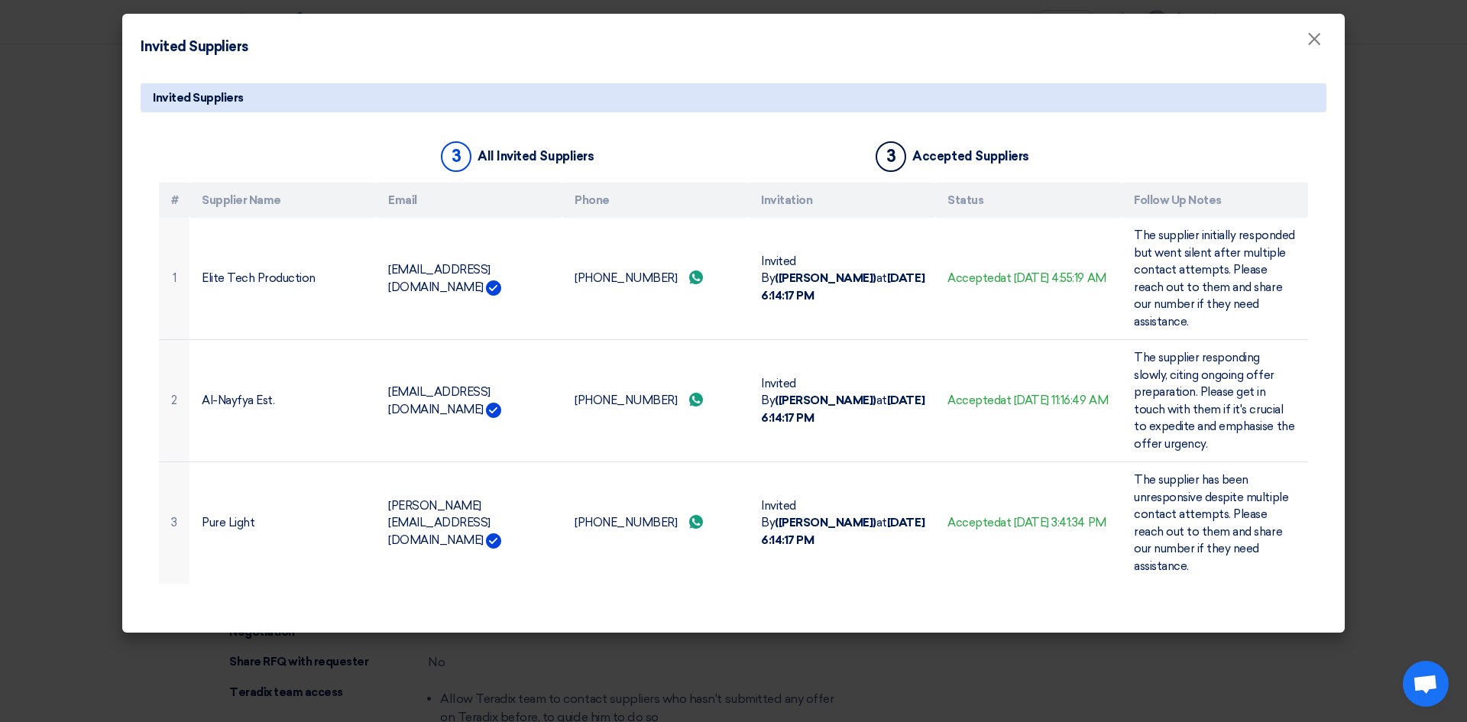
copy tr "Elite Tech Production"
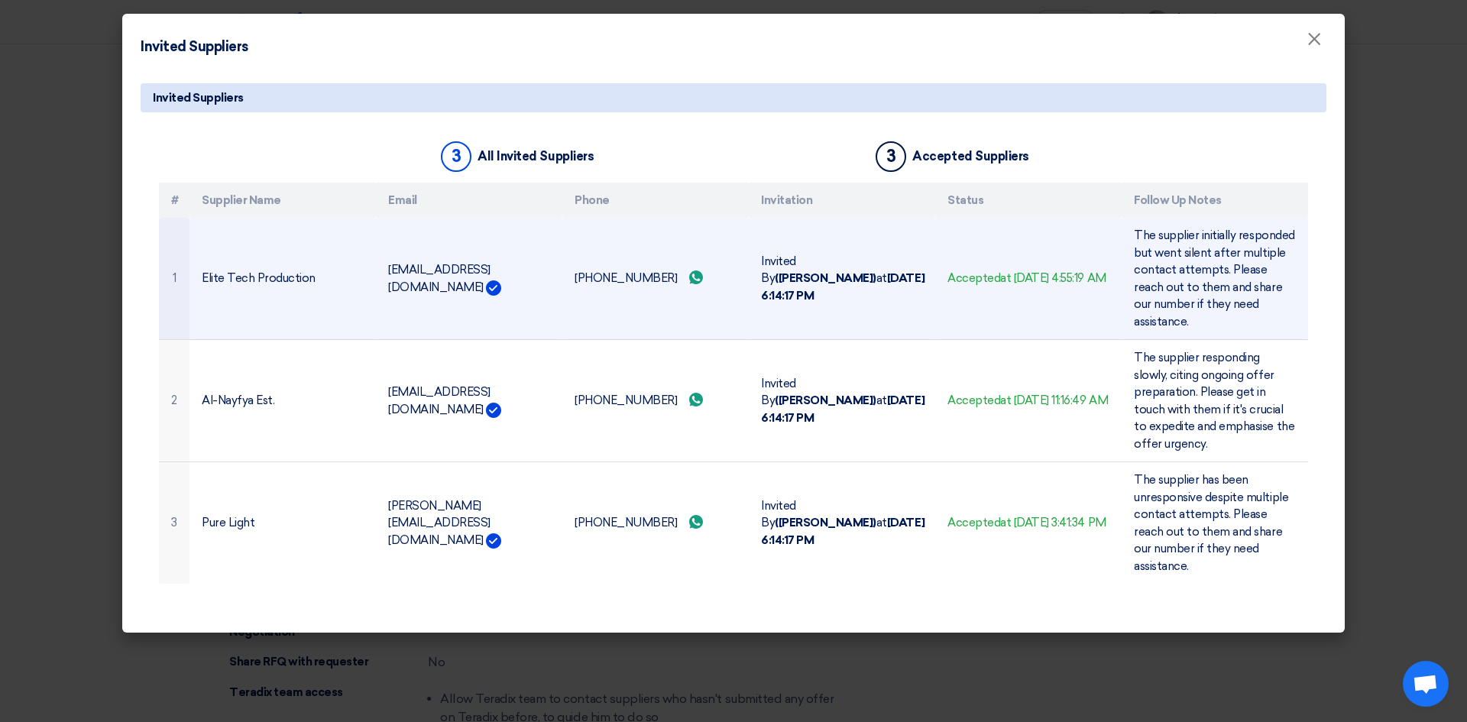
drag, startPoint x: 387, startPoint y: 266, endPoint x: 516, endPoint y: 308, distance: 135.1
click at [520, 254] on td "[EMAIL_ADDRESS][DOMAIN_NAME]" at bounding box center [469, 279] width 186 height 122
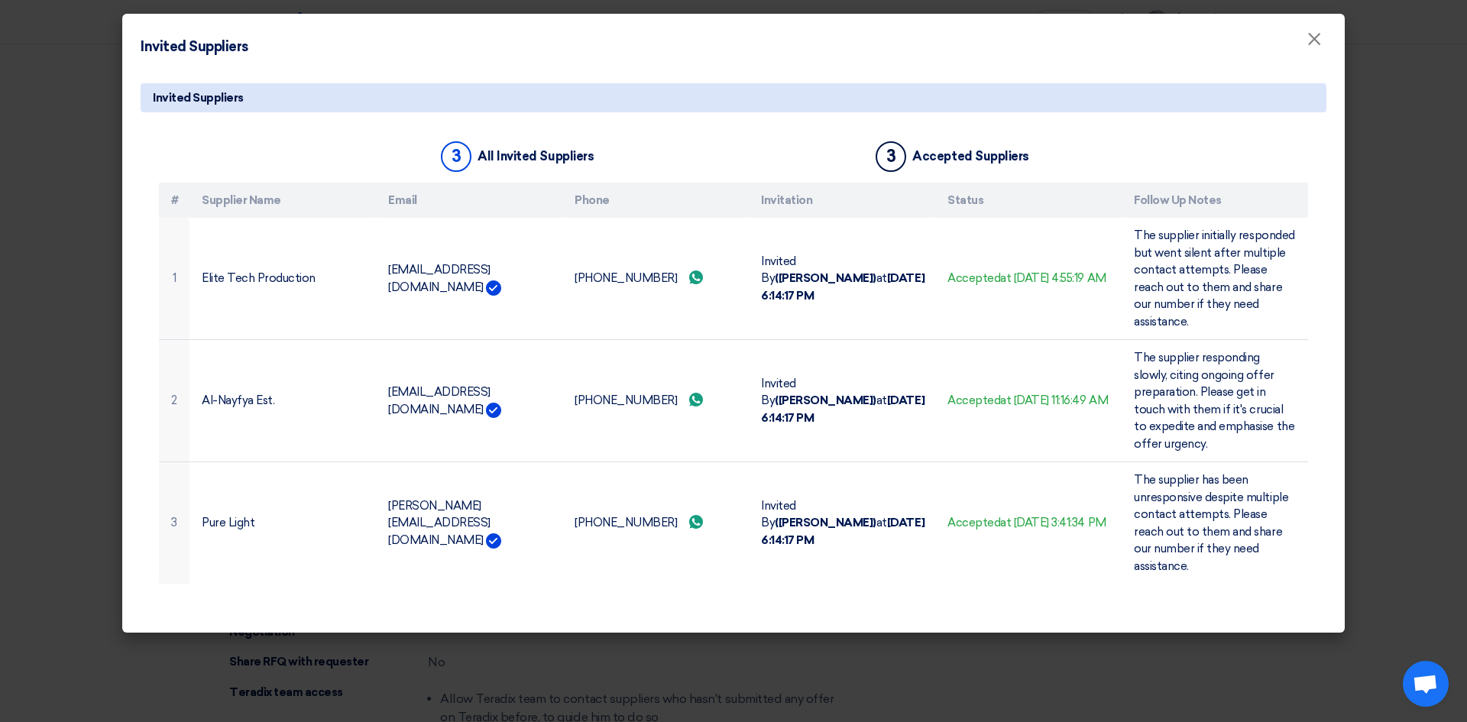
copy td "[EMAIL_ADDRESS][DOMAIN_NAME]"
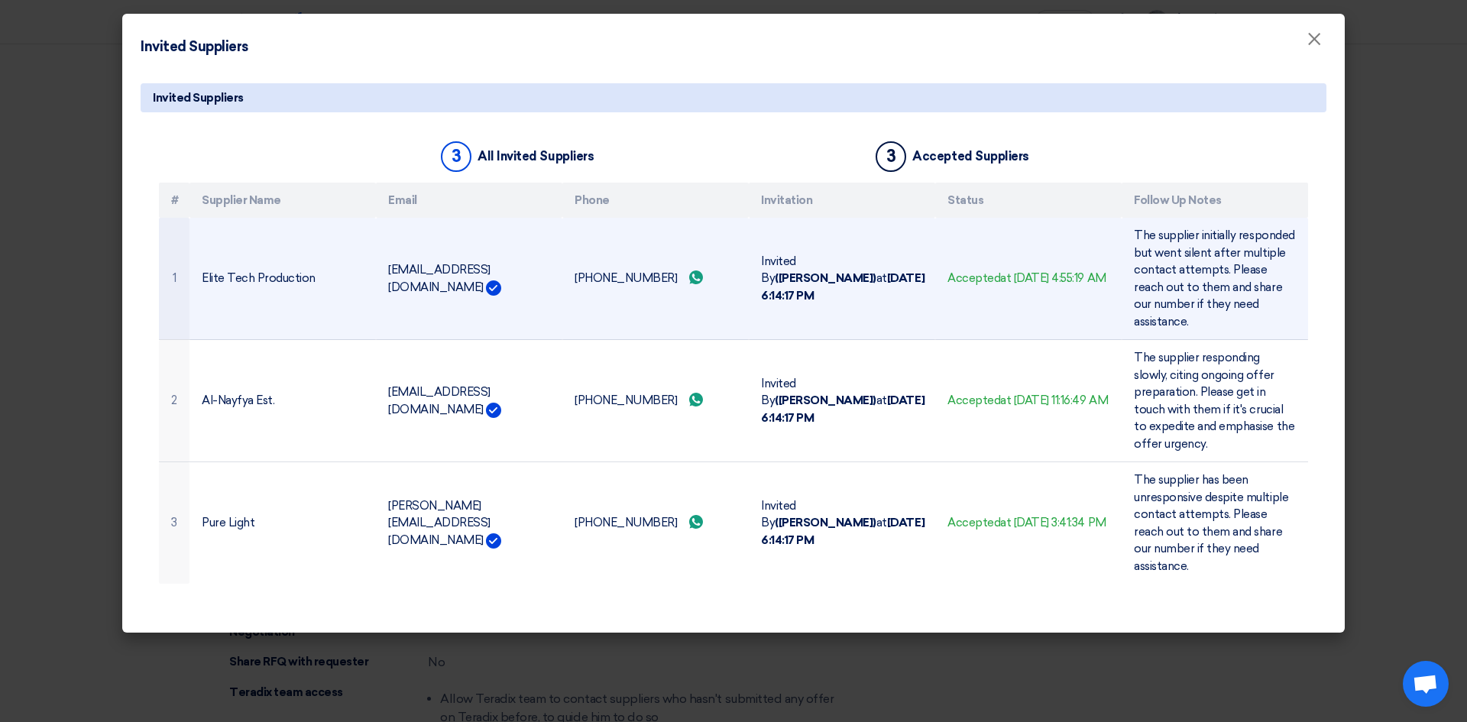
drag, startPoint x: 573, startPoint y: 270, endPoint x: 654, endPoint y: 267, distance: 81.0
click at [654, 267] on td "[PHONE_NUMBER] Send whatsApp message" at bounding box center [655, 279] width 186 height 122
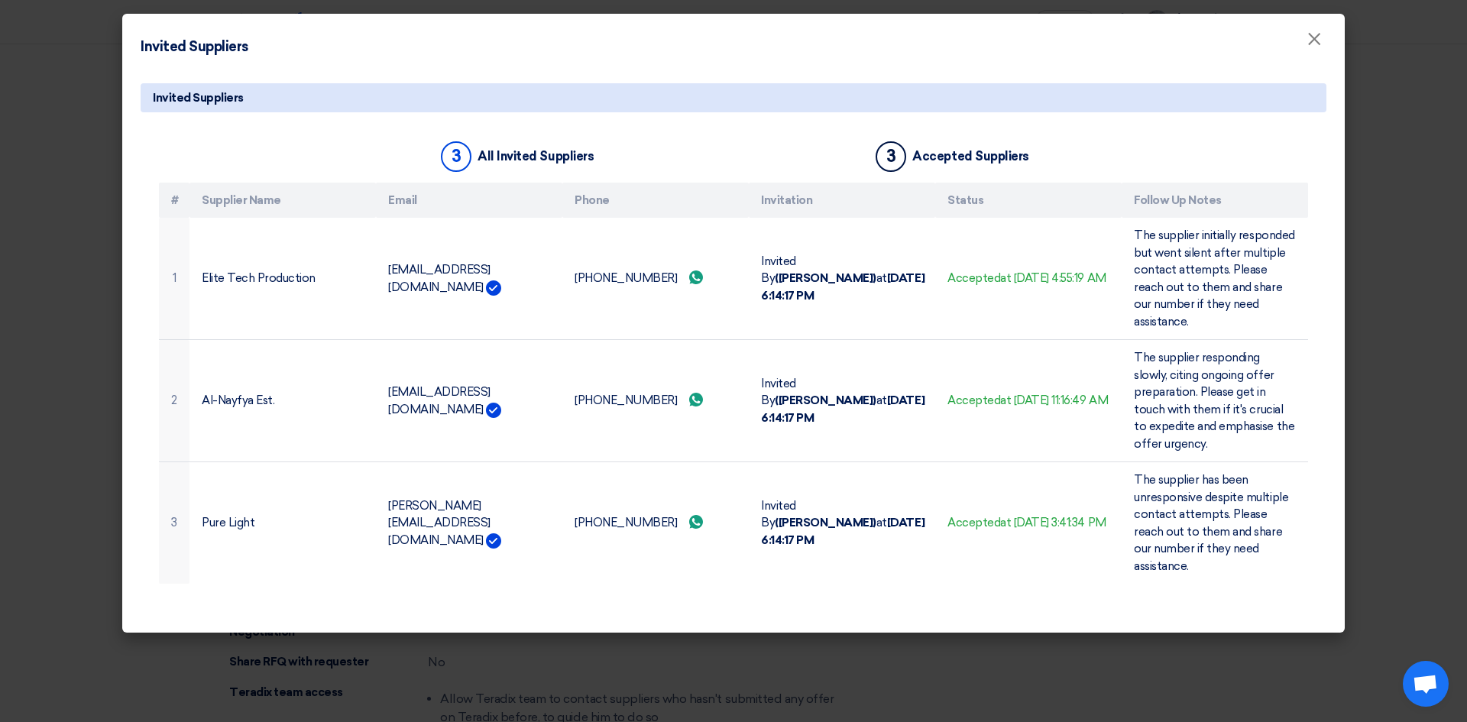
copy td "[PHONE_NUMBER]"
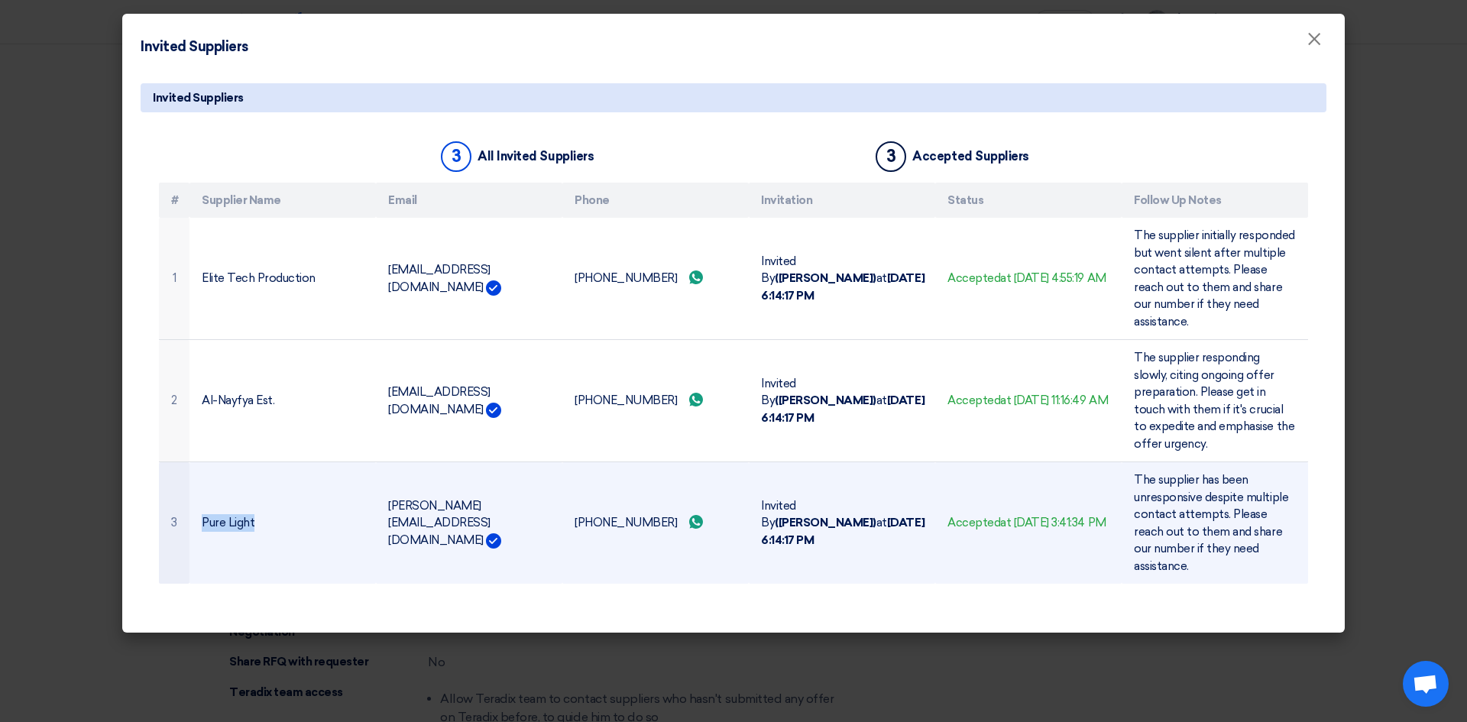
drag, startPoint x: 201, startPoint y: 497, endPoint x: 264, endPoint y: 493, distance: 63.5
click at [264, 493] on td "Pure Light" at bounding box center [282, 523] width 186 height 122
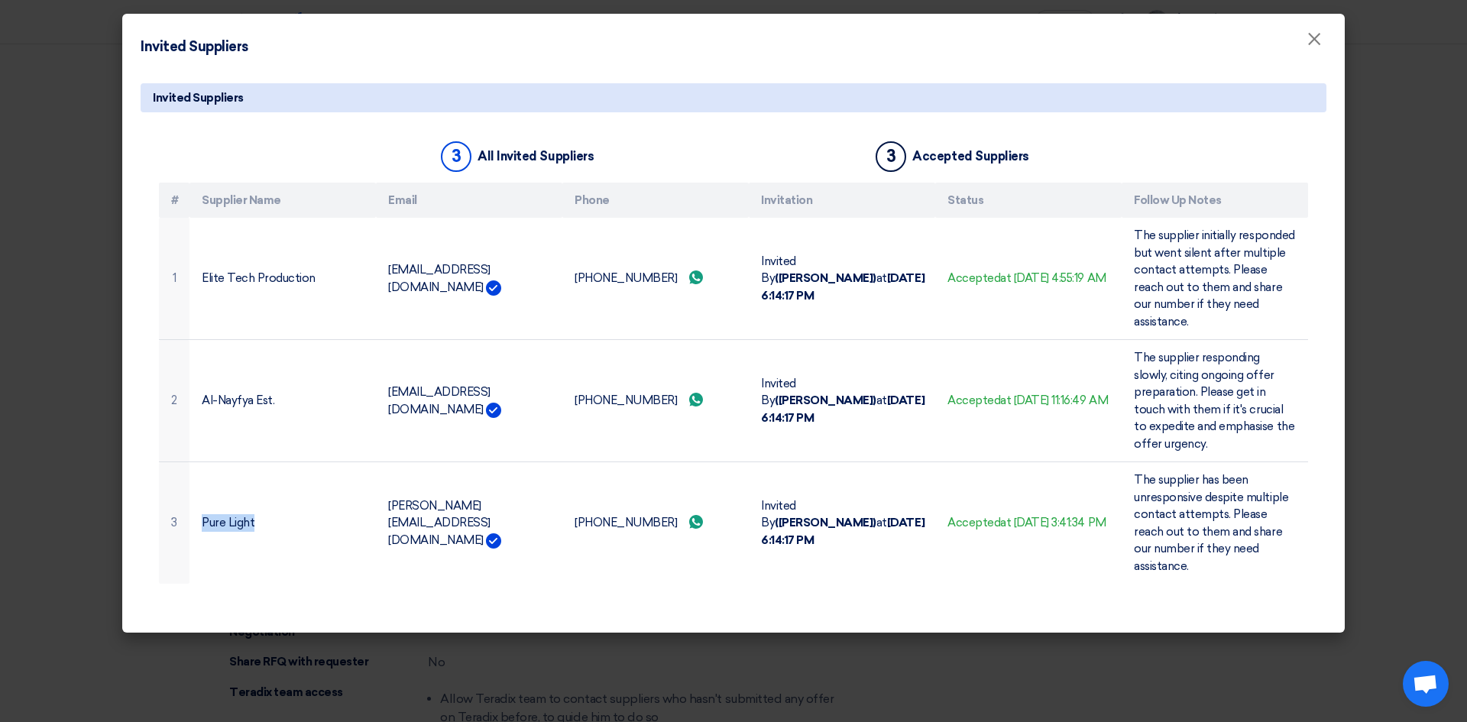
copy td "Pure Light"
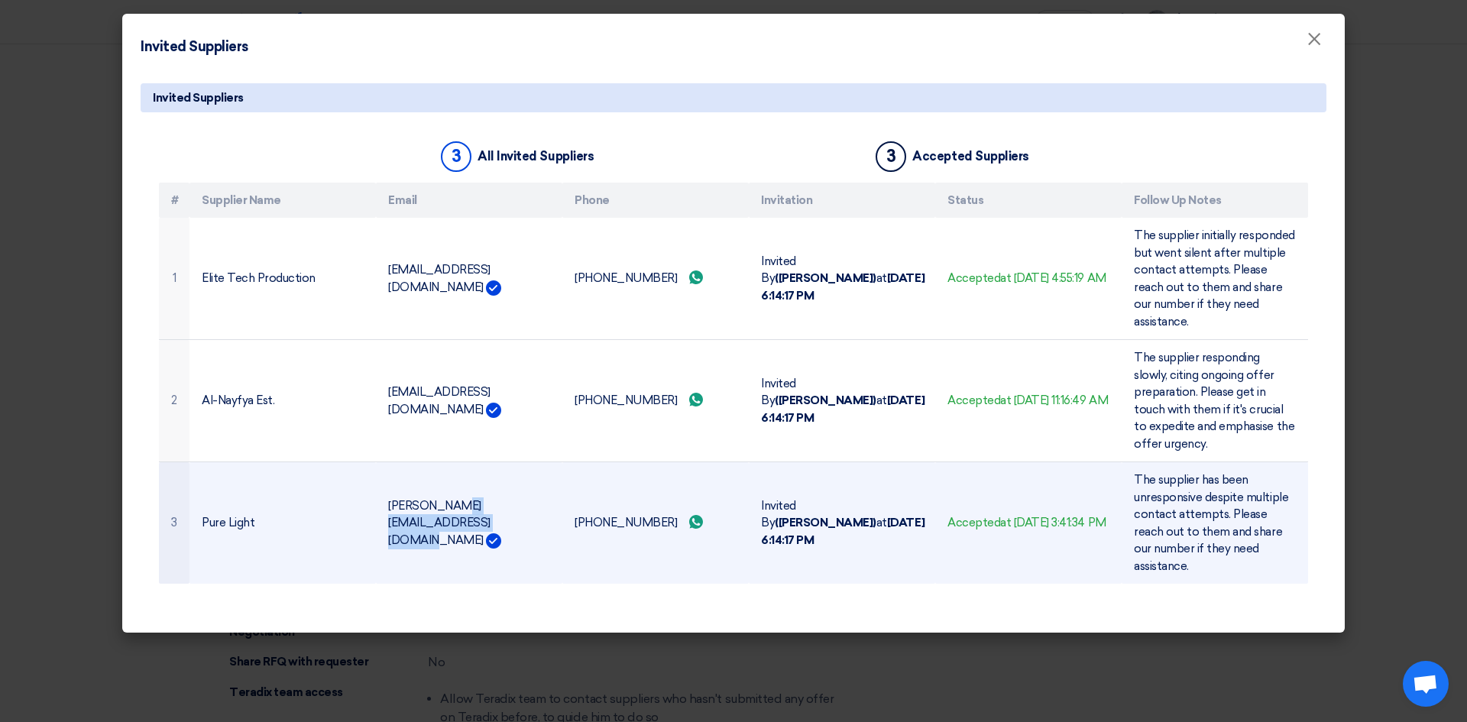
drag, startPoint x: 390, startPoint y: 494, endPoint x: 522, endPoint y: 499, distance: 131.5
click at [522, 499] on td "[PERSON_NAME][EMAIL_ADDRESS][DOMAIN_NAME]" at bounding box center [469, 523] width 186 height 122
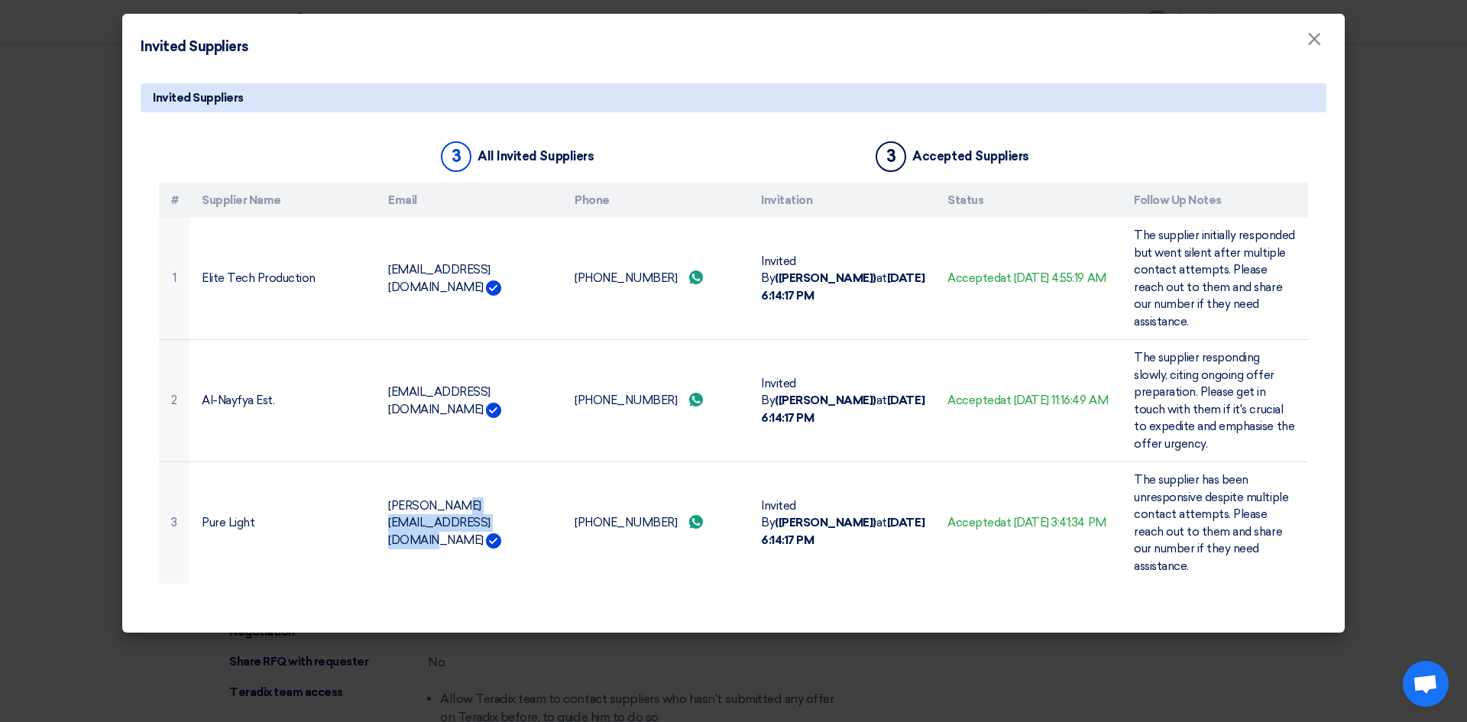
copy td "[PERSON_NAME][EMAIL_ADDRESS][DOMAIN_NAME]"
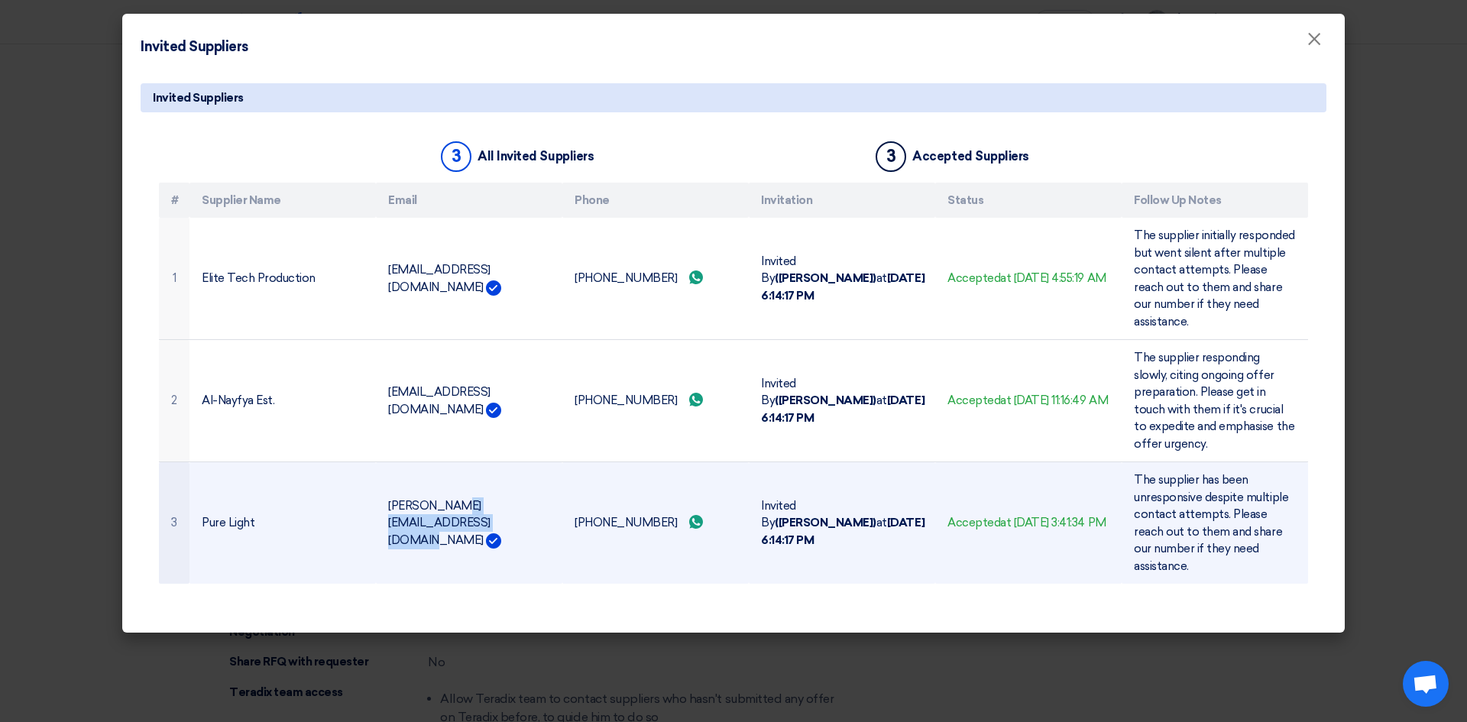
drag, startPoint x: 568, startPoint y: 497, endPoint x: 659, endPoint y: 499, distance: 90.2
click at [659, 499] on td "[PHONE_NUMBER] Send whatsApp message" at bounding box center [655, 523] width 186 height 122
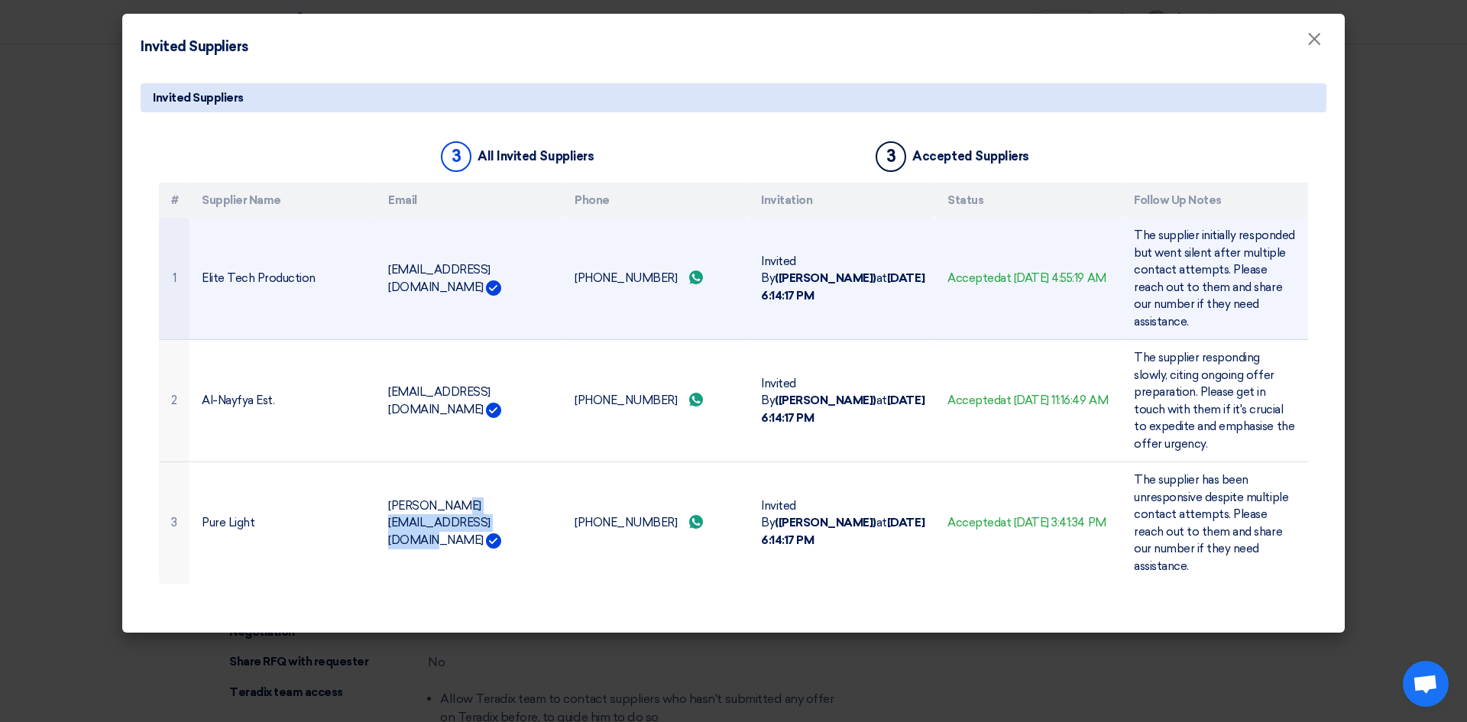
copy td "[PHONE_NUMBER]"
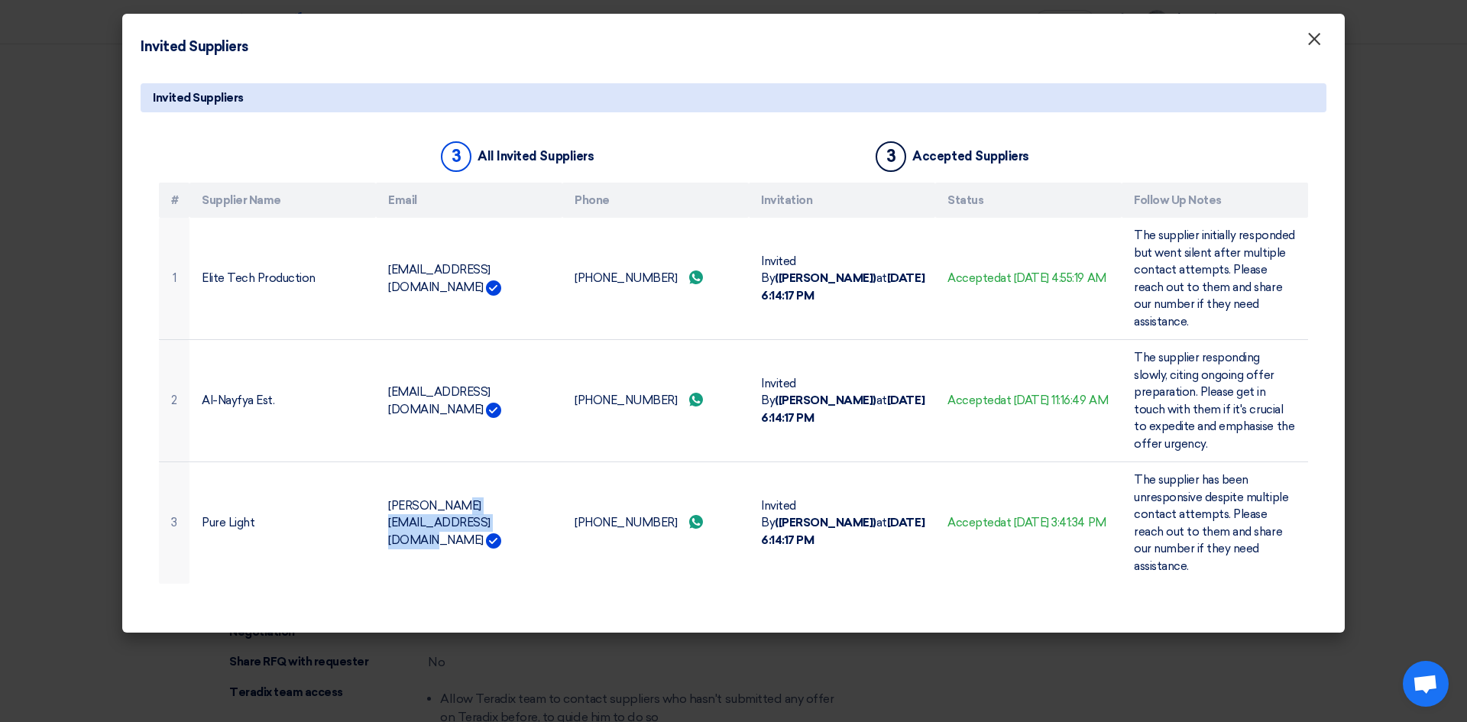
click at [1313, 40] on span "×" at bounding box center [1314, 43] width 15 height 31
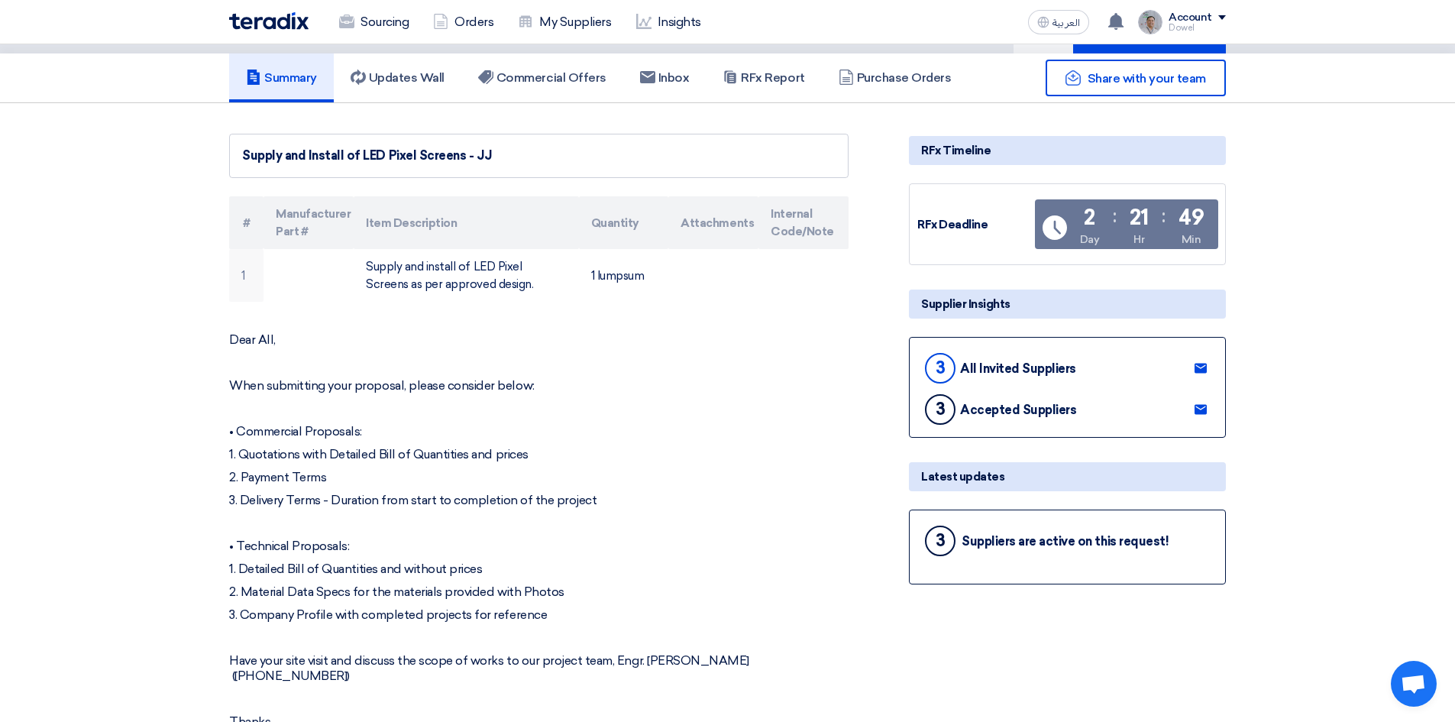
scroll to position [0, 0]
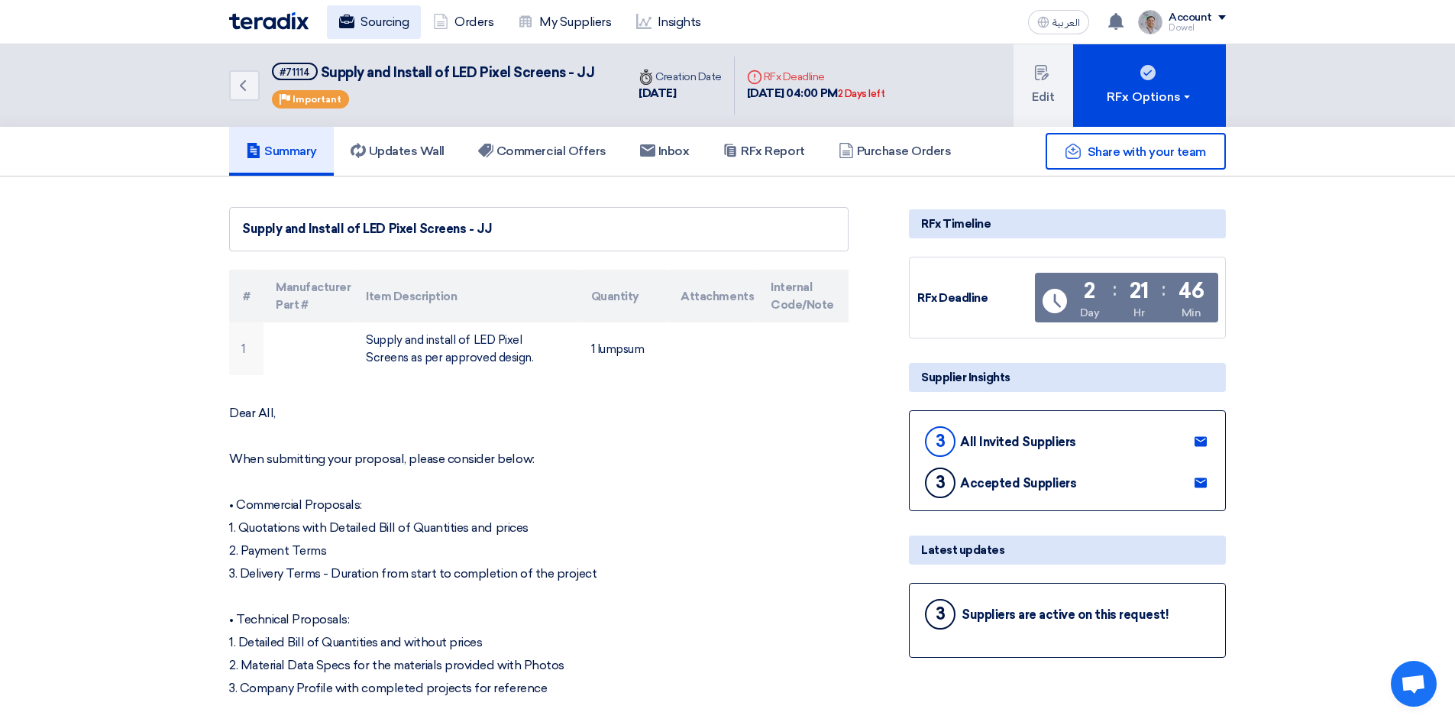
click at [367, 27] on link "Sourcing" at bounding box center [374, 22] width 94 height 34
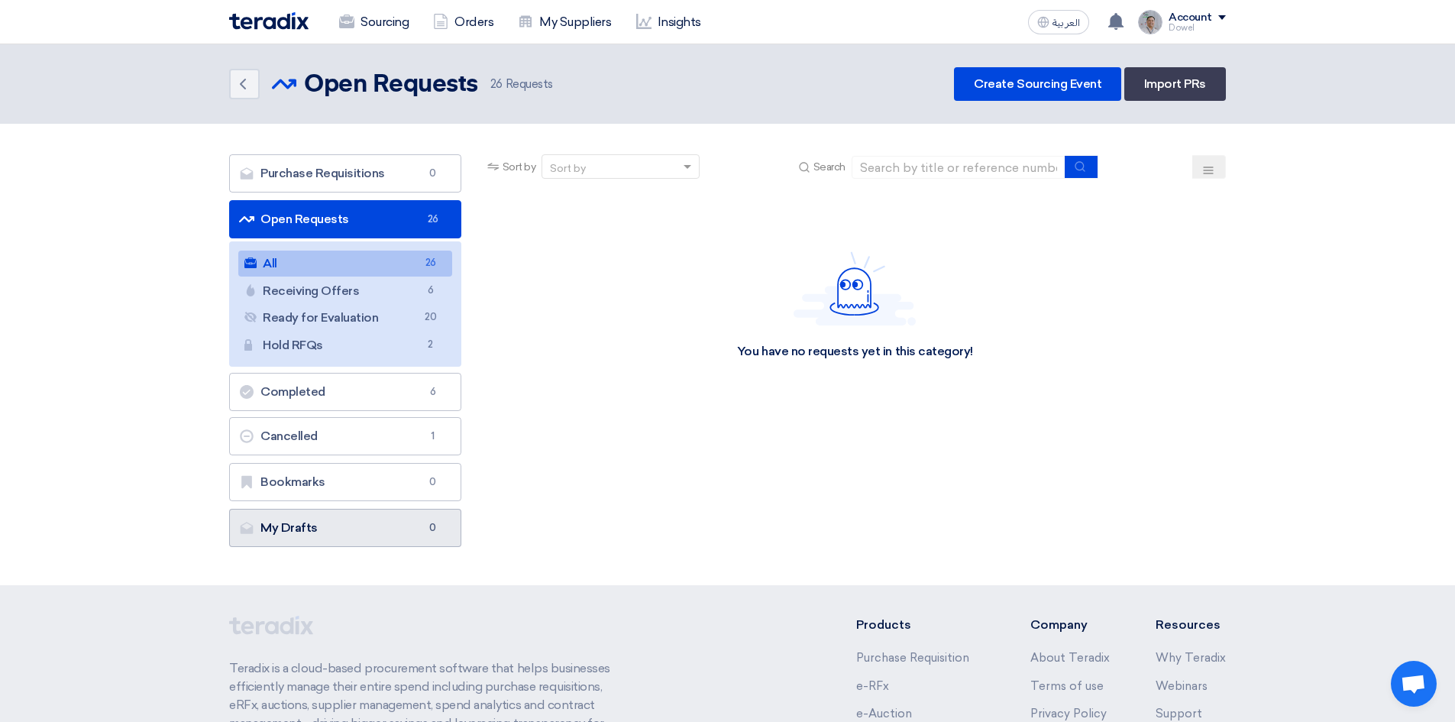
click at [327, 524] on link "My Drafts My Drafts 0" at bounding box center [345, 528] width 232 height 38
